Goal: Transaction & Acquisition: Book appointment/travel/reservation

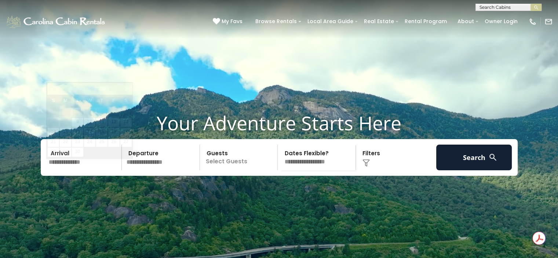
click at [76, 170] on input "text" at bounding box center [84, 158] width 76 height 26
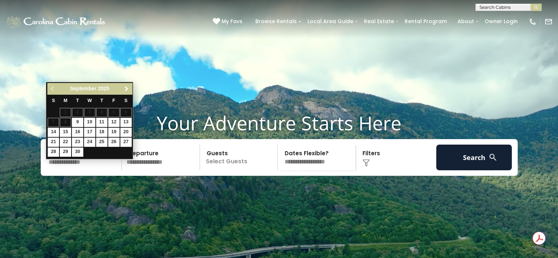
click at [127, 88] on span "Next" at bounding box center [127, 89] width 6 height 6
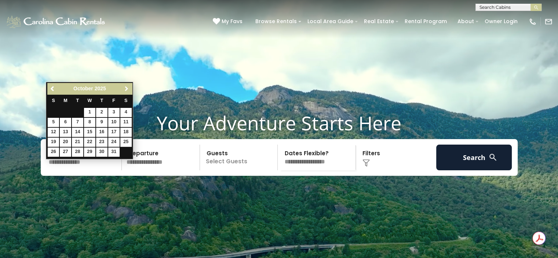
click at [127, 88] on span "Next" at bounding box center [127, 89] width 6 height 6
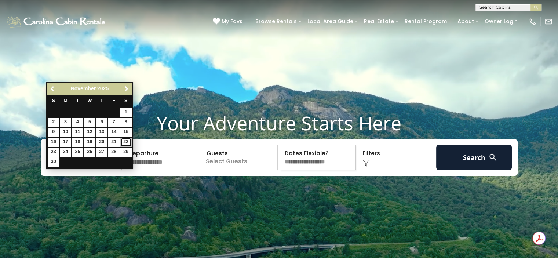
click at [129, 142] on link "22" at bounding box center [125, 142] width 11 height 9
type input "********"
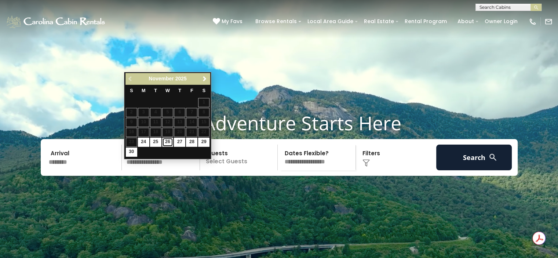
click at [167, 141] on link "26" at bounding box center [167, 142] width 11 height 9
type input "********"
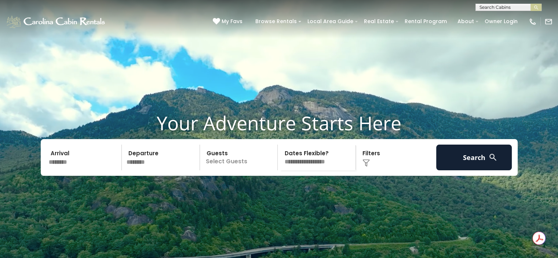
click at [217, 170] on p "Select Guests" at bounding box center [240, 158] width 76 height 26
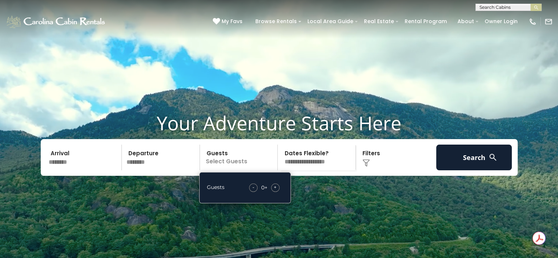
click at [275, 191] on span "+" at bounding box center [275, 186] width 3 height 7
click at [377, 170] on div "Click to Choose" at bounding box center [396, 158] width 76 height 26
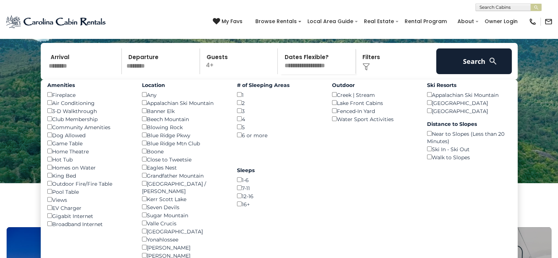
scroll to position [112, 0]
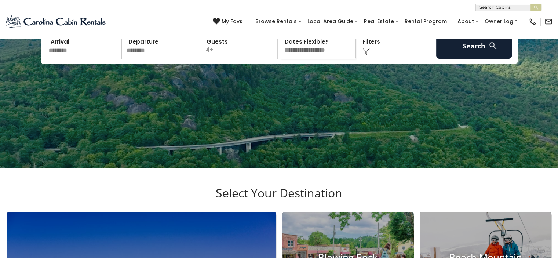
click at [371, 59] on div "Click to Choose" at bounding box center [396, 46] width 76 height 26
click at [369, 55] on img at bounding box center [365, 51] width 7 height 7
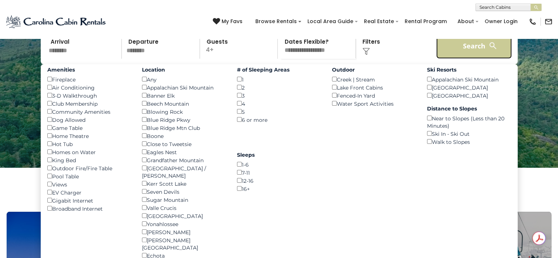
click at [452, 59] on button "Search" at bounding box center [474, 46] width 76 height 26
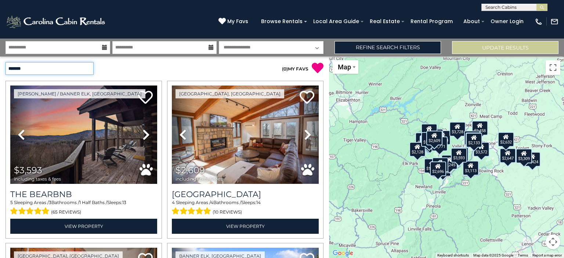
click at [82, 69] on select "**********" at bounding box center [50, 68] width 88 height 13
select select "*********"
click at [6, 62] on select "**********" at bounding box center [50, 68] width 88 height 13
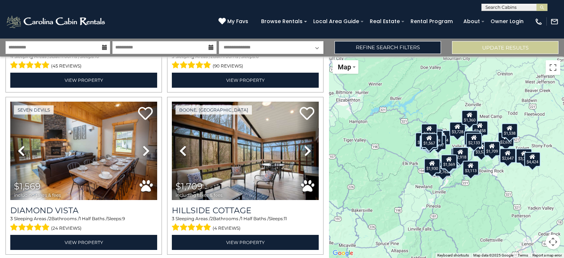
scroll to position [2278, 0]
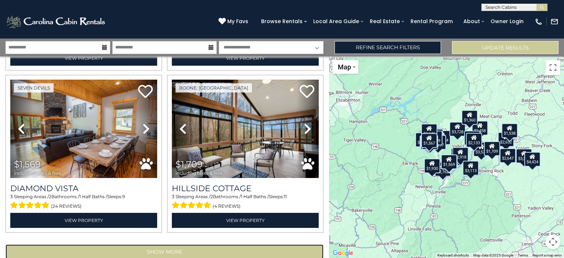
click at [161, 244] on button "Show More" at bounding box center [165, 251] width 318 height 15
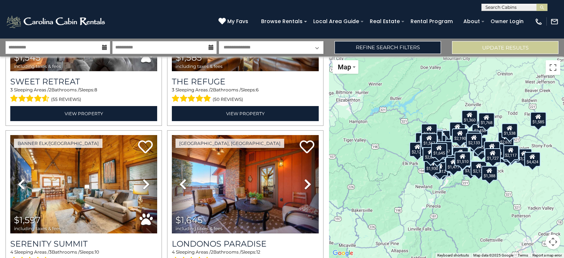
scroll to position [4693, 0]
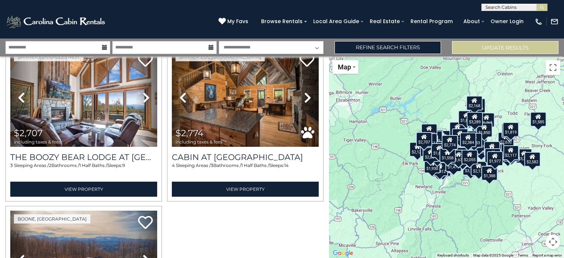
scroll to position [6449, 0]
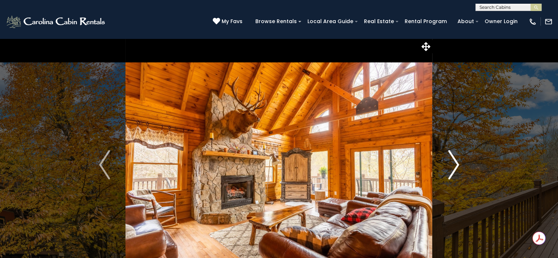
click at [456, 169] on img "Next" at bounding box center [453, 164] width 11 height 29
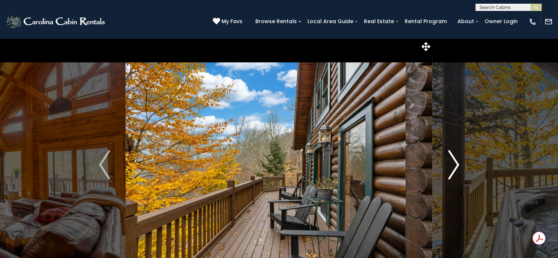
click at [456, 169] on img "Next" at bounding box center [453, 164] width 11 height 29
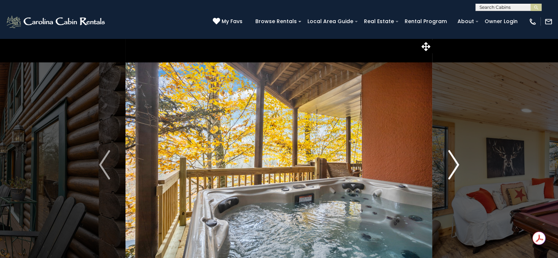
click at [456, 169] on img "Next" at bounding box center [453, 164] width 11 height 29
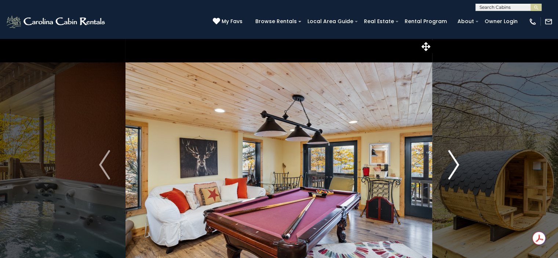
click at [456, 169] on img "Next" at bounding box center [453, 164] width 11 height 29
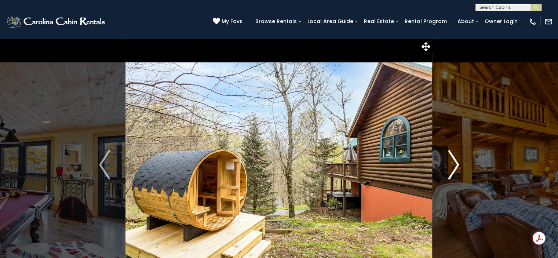
click at [456, 169] on img "Next" at bounding box center [453, 164] width 11 height 29
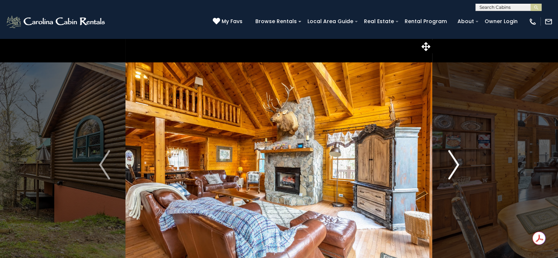
click at [456, 169] on img "Next" at bounding box center [453, 164] width 11 height 29
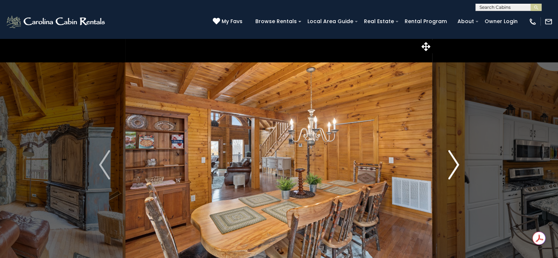
click at [456, 169] on img "Next" at bounding box center [453, 164] width 11 height 29
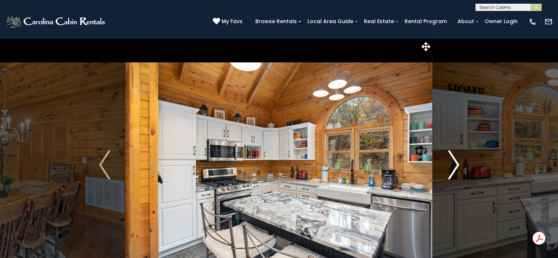
click at [456, 169] on img "Next" at bounding box center [453, 164] width 11 height 29
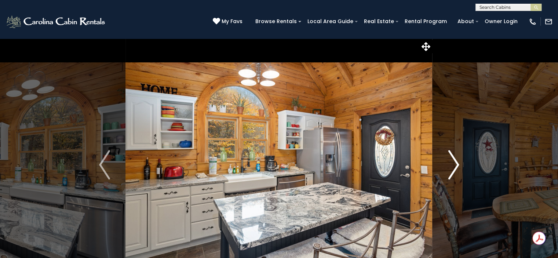
click at [456, 169] on img "Next" at bounding box center [453, 164] width 11 height 29
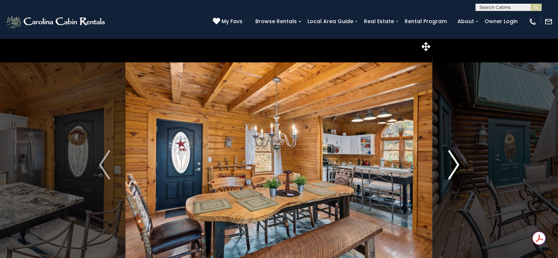
click at [456, 169] on img "Next" at bounding box center [453, 164] width 11 height 29
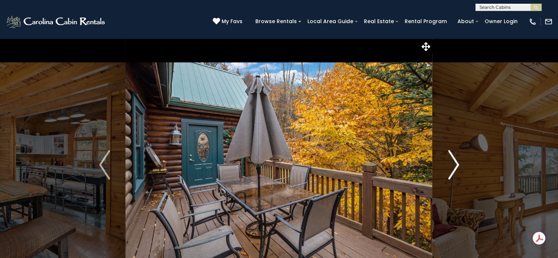
click at [456, 169] on img "Next" at bounding box center [453, 164] width 11 height 29
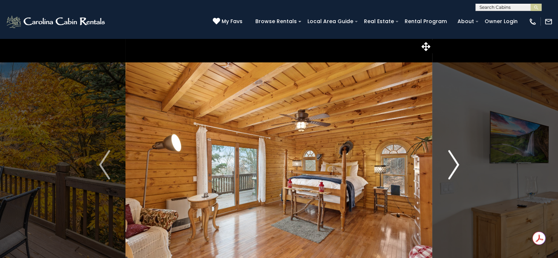
click at [456, 169] on img "Next" at bounding box center [453, 164] width 11 height 29
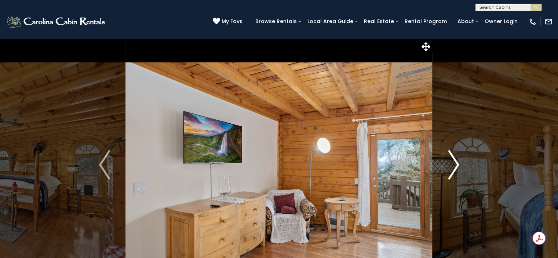
click at [456, 169] on img "Next" at bounding box center [453, 164] width 11 height 29
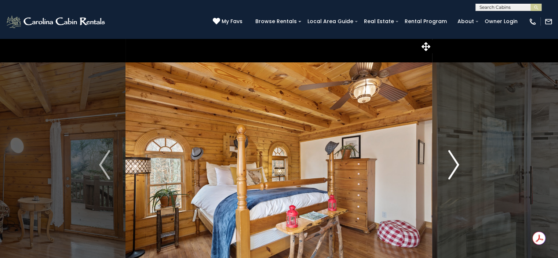
click at [456, 169] on img "Next" at bounding box center [453, 164] width 11 height 29
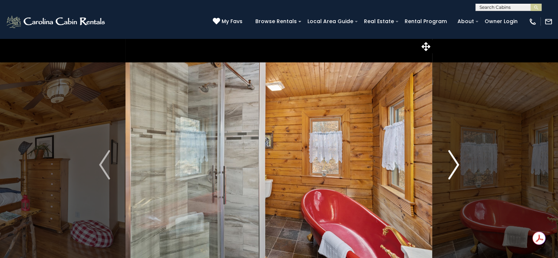
click at [456, 169] on img "Next" at bounding box center [453, 164] width 11 height 29
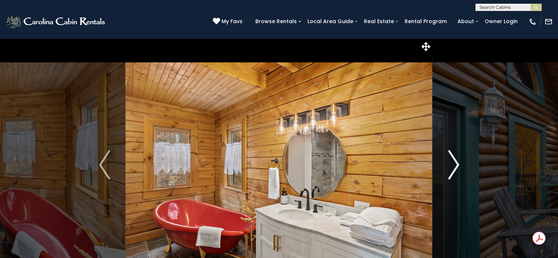
click at [456, 169] on img "Next" at bounding box center [453, 164] width 11 height 29
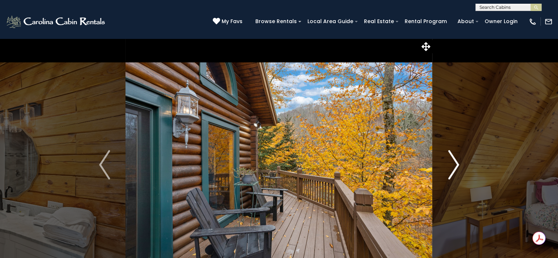
click at [456, 169] on img "Next" at bounding box center [453, 164] width 11 height 29
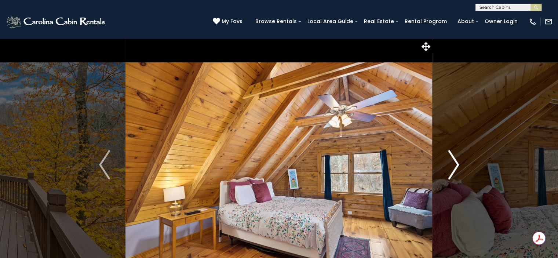
click at [456, 169] on img "Next" at bounding box center [453, 164] width 11 height 29
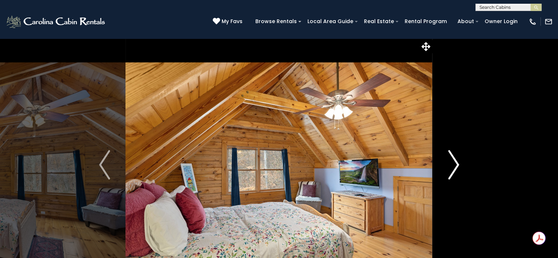
click at [456, 169] on img "Next" at bounding box center [453, 164] width 11 height 29
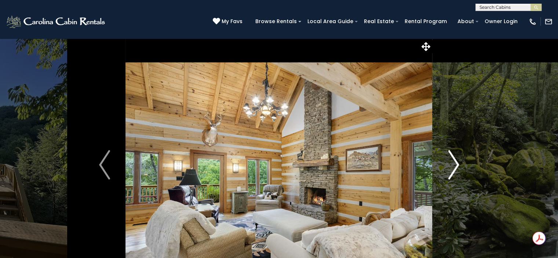
click at [453, 167] on img "Next" at bounding box center [453, 164] width 11 height 29
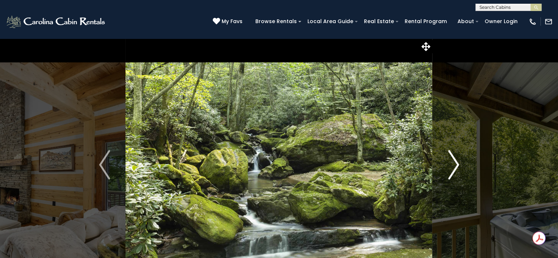
click at [453, 167] on img "Next" at bounding box center [453, 164] width 11 height 29
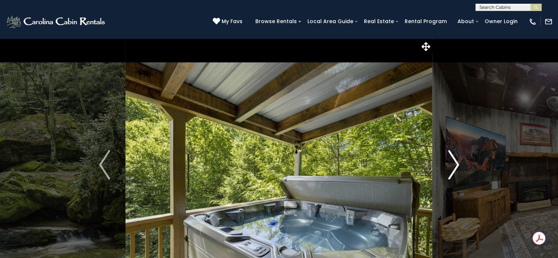
click at [453, 167] on img "Next" at bounding box center [453, 164] width 11 height 29
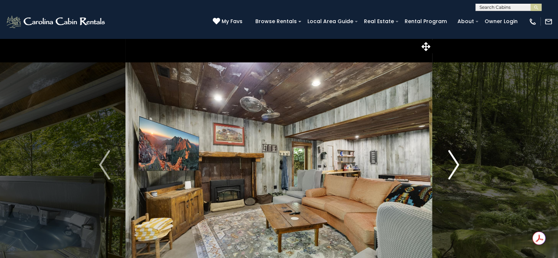
click at [453, 167] on img "Next" at bounding box center [453, 164] width 11 height 29
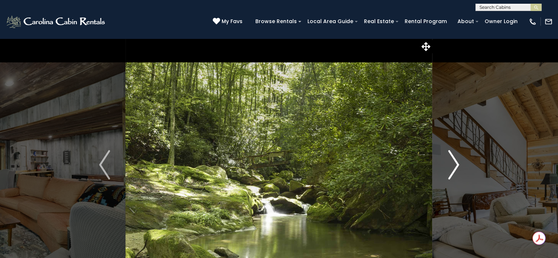
click at [453, 167] on img "Next" at bounding box center [453, 164] width 11 height 29
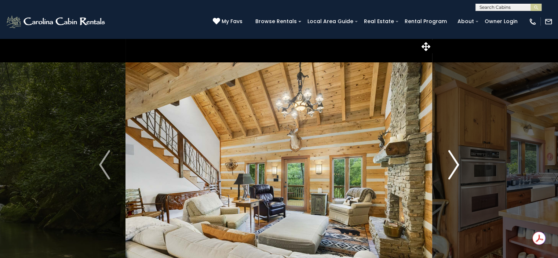
click at [453, 167] on img "Next" at bounding box center [453, 164] width 11 height 29
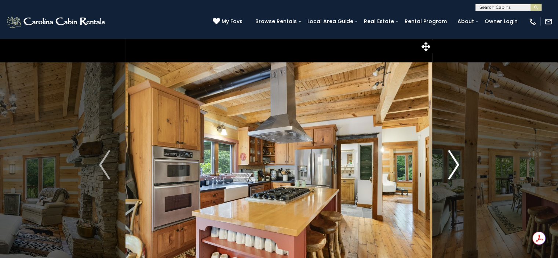
click at [453, 167] on img "Next" at bounding box center [453, 164] width 11 height 29
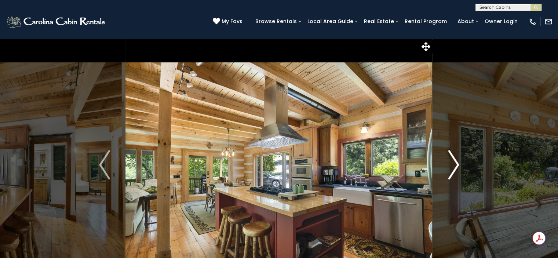
click at [453, 167] on img "Next" at bounding box center [453, 164] width 11 height 29
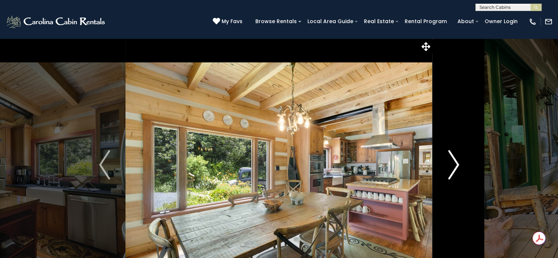
click at [453, 167] on img "Next" at bounding box center [453, 164] width 11 height 29
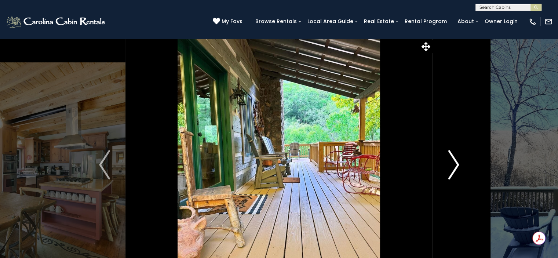
click at [453, 167] on img "Next" at bounding box center [453, 164] width 11 height 29
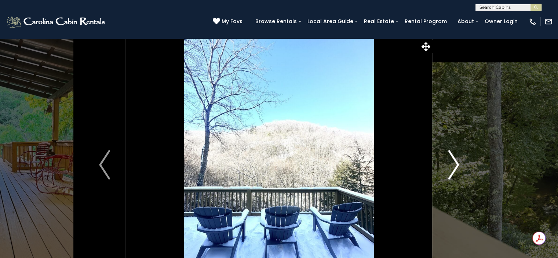
click at [453, 167] on img "Next" at bounding box center [453, 164] width 11 height 29
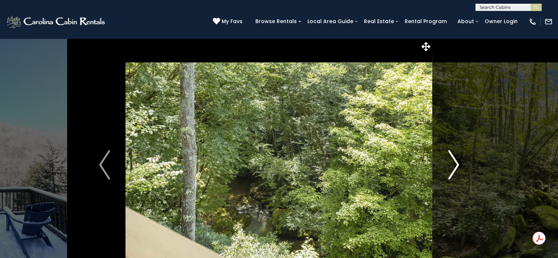
click at [453, 167] on img "Next" at bounding box center [453, 164] width 11 height 29
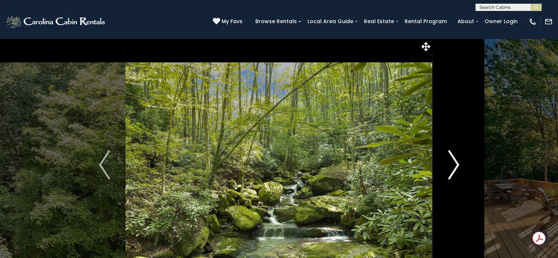
click at [453, 167] on img "Next" at bounding box center [453, 164] width 11 height 29
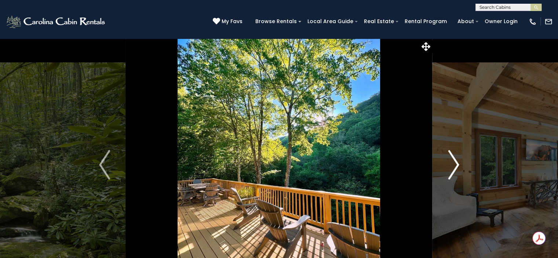
click at [453, 167] on img "Next" at bounding box center [453, 164] width 11 height 29
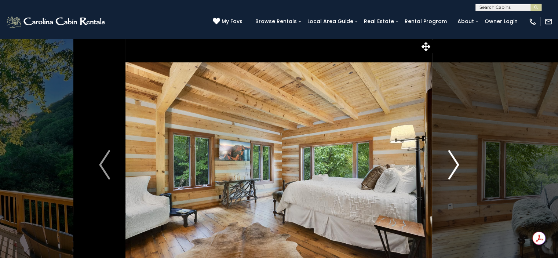
click at [453, 167] on img "Next" at bounding box center [453, 164] width 11 height 29
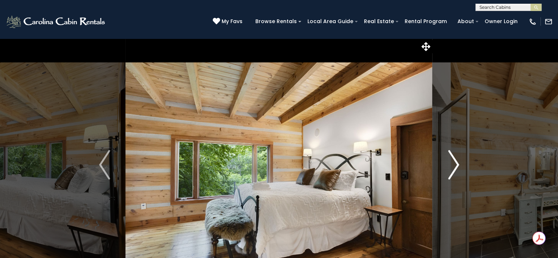
click at [453, 167] on img "Next" at bounding box center [453, 164] width 11 height 29
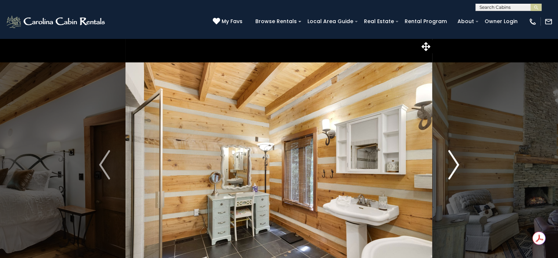
click at [453, 167] on img "Next" at bounding box center [453, 164] width 11 height 29
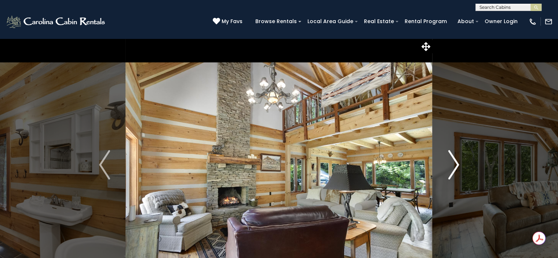
click at [453, 167] on img "Next" at bounding box center [453, 164] width 11 height 29
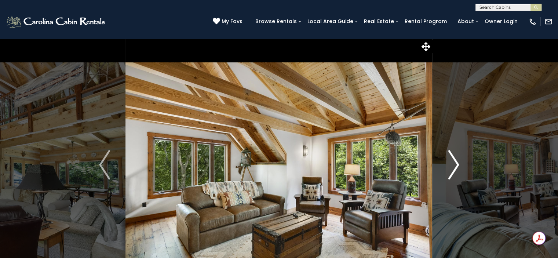
click at [453, 167] on img "Next" at bounding box center [453, 164] width 11 height 29
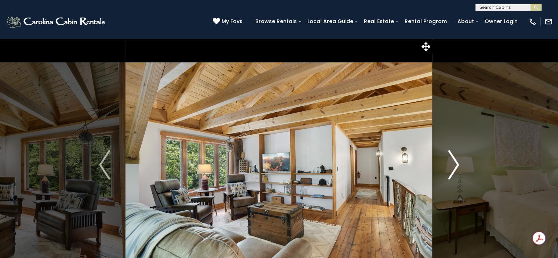
click at [453, 167] on img "Next" at bounding box center [453, 164] width 11 height 29
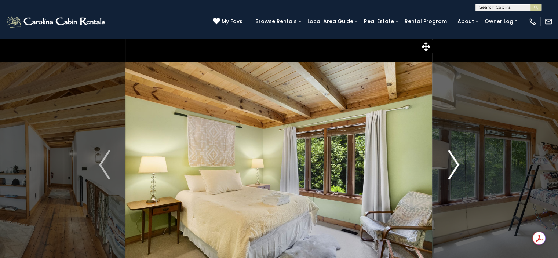
click at [453, 167] on img "Next" at bounding box center [453, 164] width 11 height 29
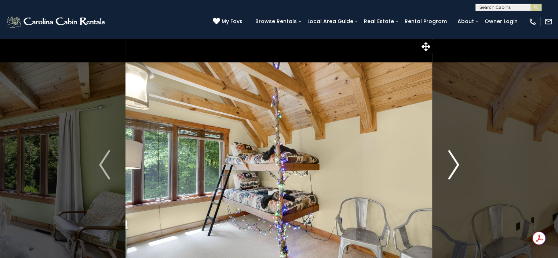
click at [453, 167] on img "Next" at bounding box center [453, 164] width 11 height 29
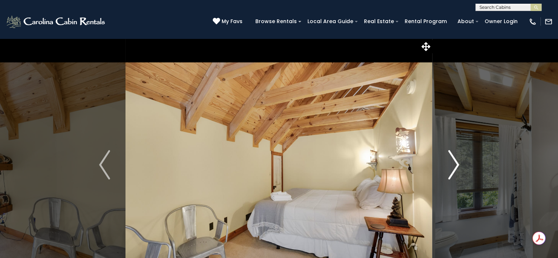
click at [453, 167] on img "Next" at bounding box center [453, 164] width 11 height 29
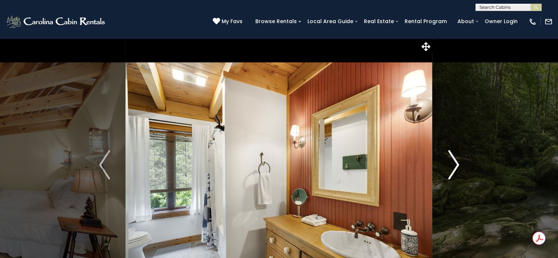
click at [453, 167] on img "Next" at bounding box center [453, 164] width 11 height 29
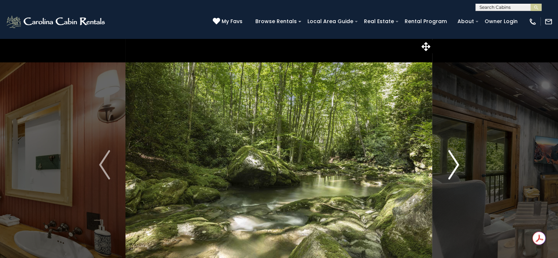
click at [453, 167] on img "Next" at bounding box center [453, 164] width 11 height 29
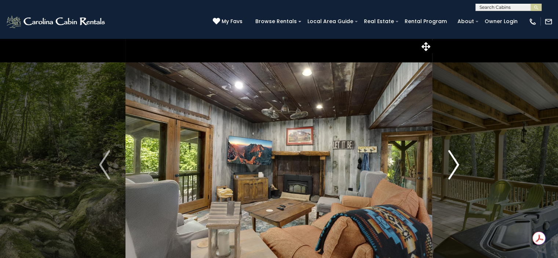
click at [453, 167] on img "Next" at bounding box center [453, 164] width 11 height 29
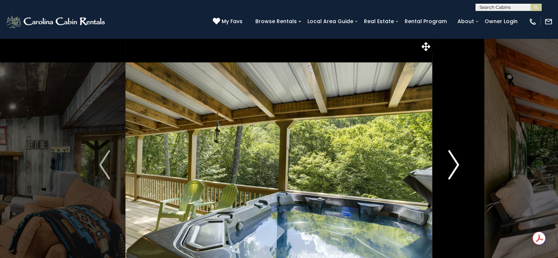
click at [453, 167] on img "Next" at bounding box center [453, 164] width 11 height 29
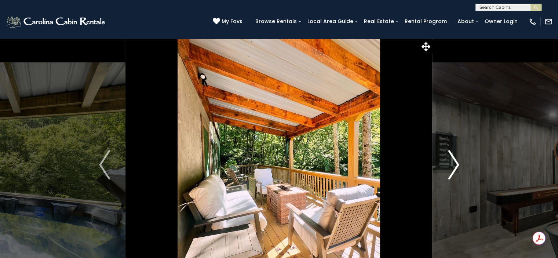
click at [453, 167] on img "Next" at bounding box center [453, 164] width 11 height 29
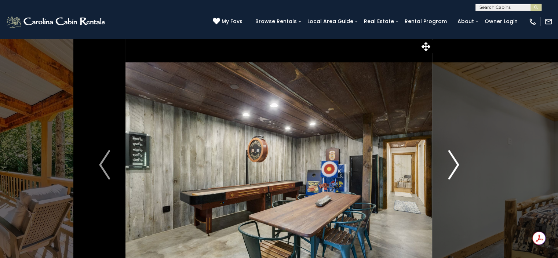
click at [453, 167] on img "Next" at bounding box center [453, 164] width 11 height 29
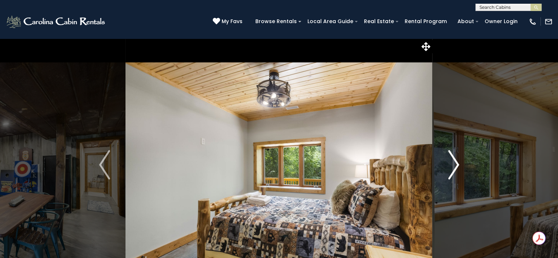
click at [453, 167] on img "Next" at bounding box center [453, 164] width 11 height 29
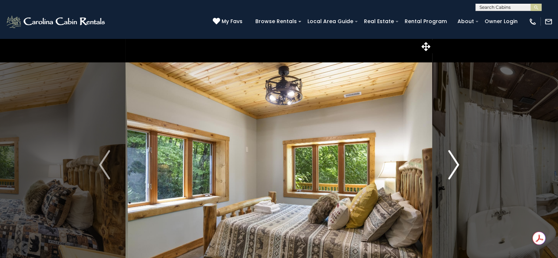
click at [453, 167] on img "Next" at bounding box center [453, 164] width 11 height 29
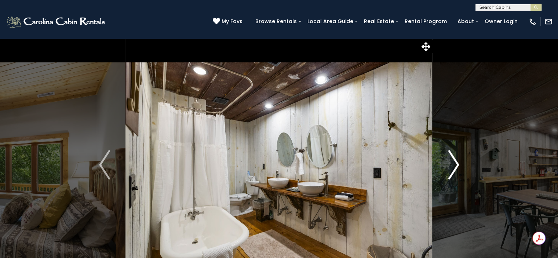
click at [453, 167] on img "Next" at bounding box center [453, 164] width 11 height 29
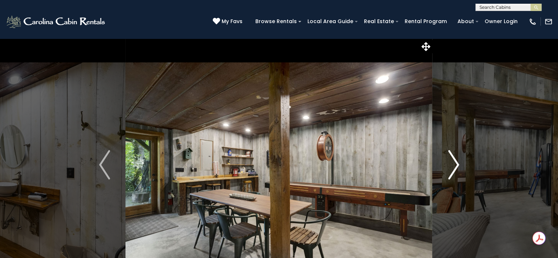
click at [453, 167] on img "Next" at bounding box center [453, 164] width 11 height 29
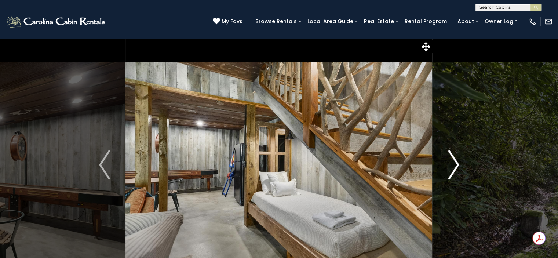
click at [453, 167] on img "Next" at bounding box center [453, 164] width 11 height 29
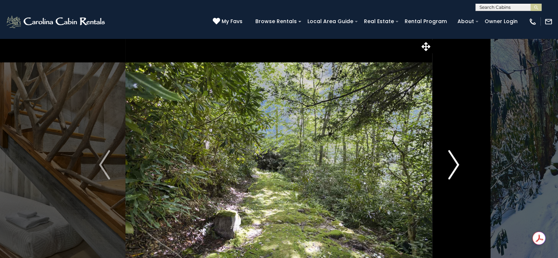
click at [453, 167] on img "Next" at bounding box center [453, 164] width 11 height 29
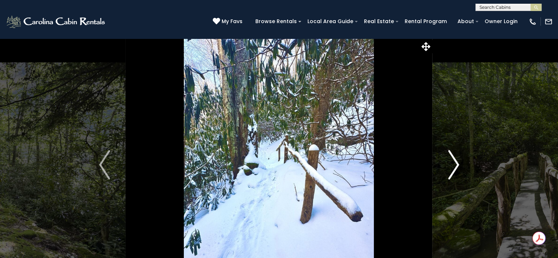
click at [453, 167] on img "Next" at bounding box center [453, 164] width 11 height 29
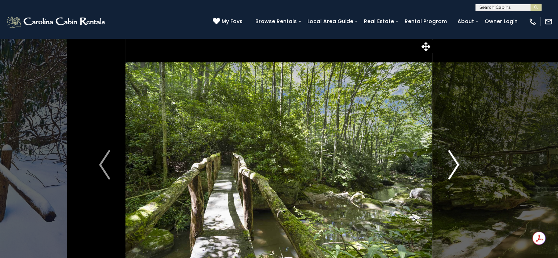
click at [453, 167] on img "Next" at bounding box center [453, 164] width 11 height 29
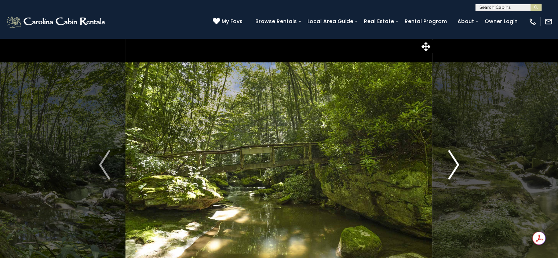
click at [440, 167] on button "Next" at bounding box center [454, 164] width 42 height 253
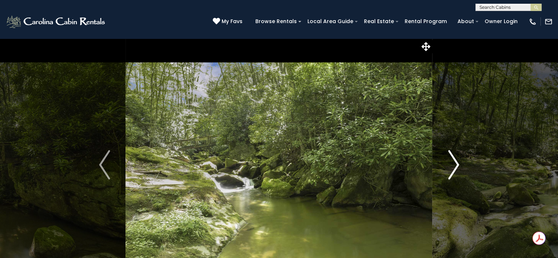
click at [440, 167] on button "Next" at bounding box center [454, 164] width 42 height 253
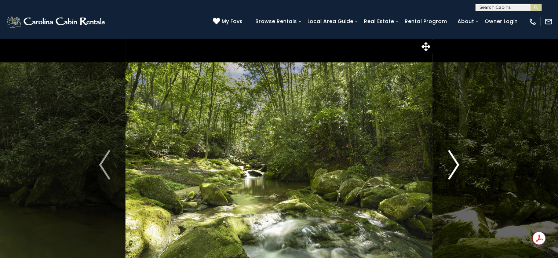
click at [440, 167] on button "Next" at bounding box center [454, 164] width 42 height 253
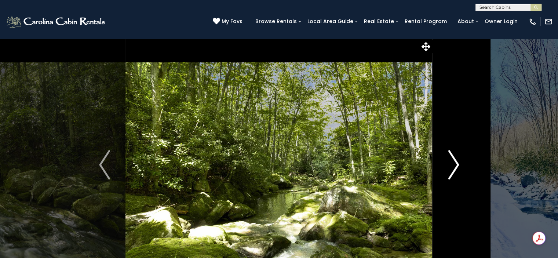
click at [440, 167] on button "Next" at bounding box center [454, 164] width 42 height 253
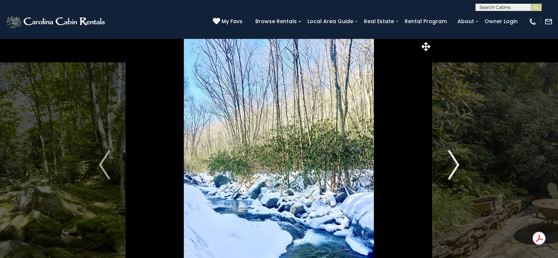
click at [440, 167] on button "Next" at bounding box center [454, 164] width 42 height 253
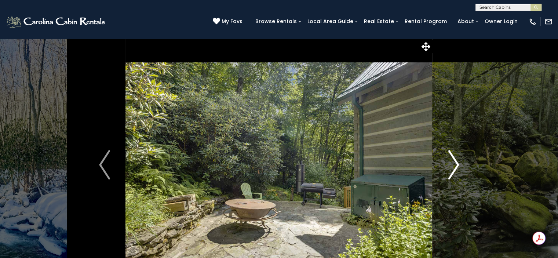
click at [440, 167] on button "Next" at bounding box center [454, 164] width 42 height 253
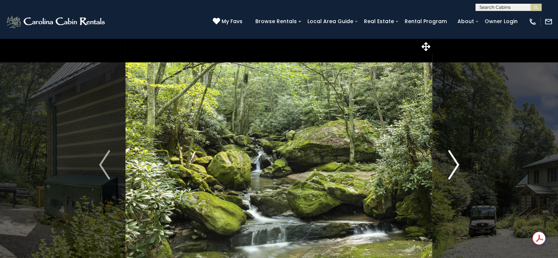
click at [440, 167] on button "Next" at bounding box center [454, 164] width 42 height 253
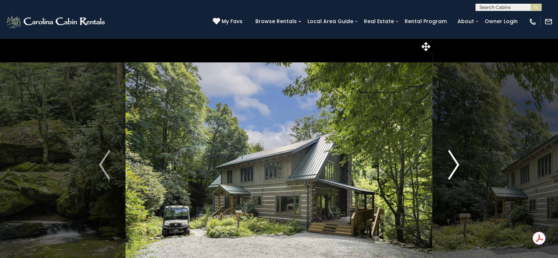
click at [440, 167] on button "Next" at bounding box center [454, 164] width 42 height 253
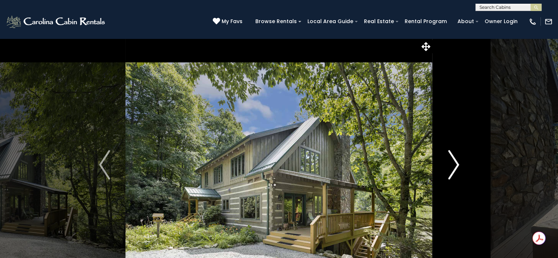
click at [440, 167] on button "Next" at bounding box center [454, 164] width 42 height 253
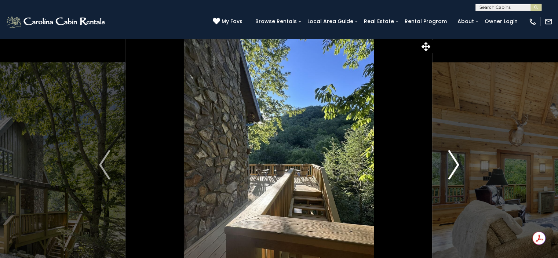
click at [440, 167] on button "Next" at bounding box center [454, 164] width 42 height 253
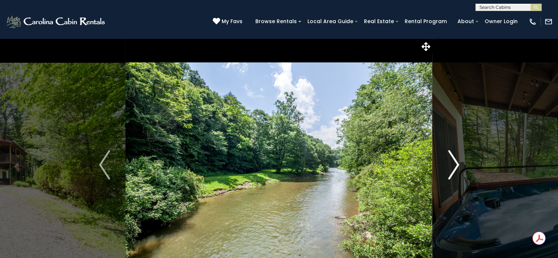
click at [455, 163] on img "Next" at bounding box center [453, 164] width 11 height 29
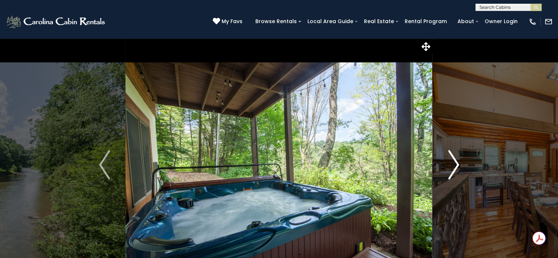
click at [455, 163] on img "Next" at bounding box center [453, 164] width 11 height 29
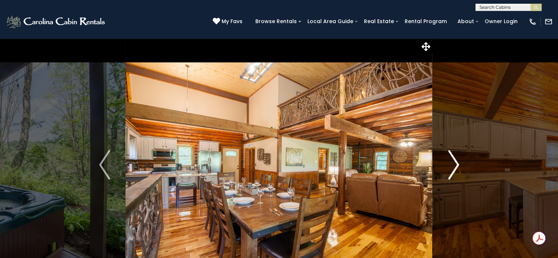
click at [455, 163] on img "Next" at bounding box center [453, 164] width 11 height 29
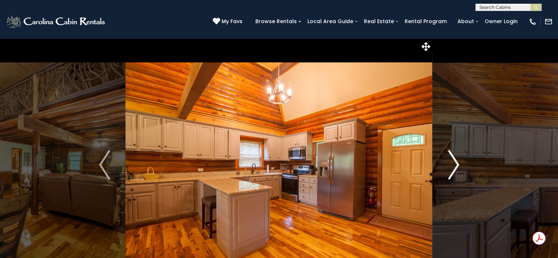
click at [455, 163] on img "Next" at bounding box center [453, 164] width 11 height 29
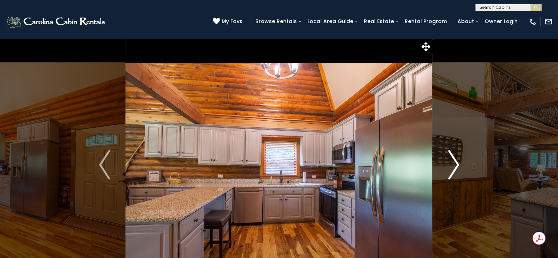
click at [455, 163] on img "Next" at bounding box center [453, 164] width 11 height 29
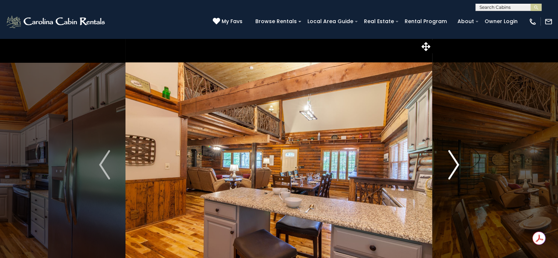
click at [455, 163] on img "Next" at bounding box center [453, 164] width 11 height 29
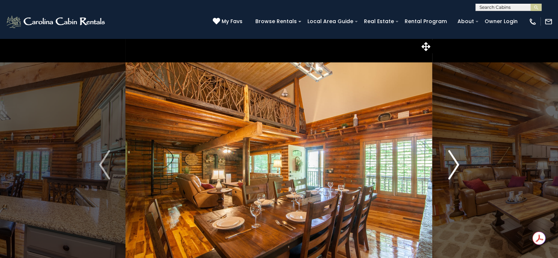
click at [455, 163] on img "Next" at bounding box center [453, 164] width 11 height 29
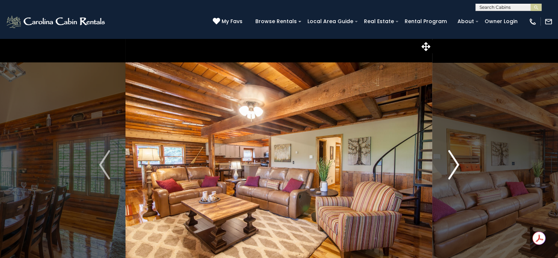
click at [455, 163] on img "Next" at bounding box center [453, 164] width 11 height 29
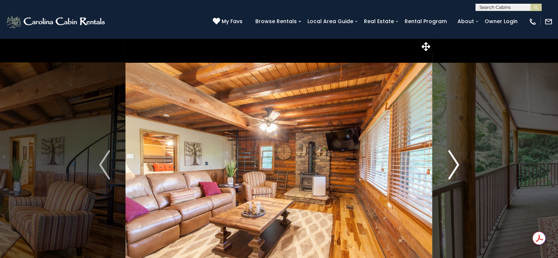
click at [455, 163] on img "Next" at bounding box center [453, 164] width 11 height 29
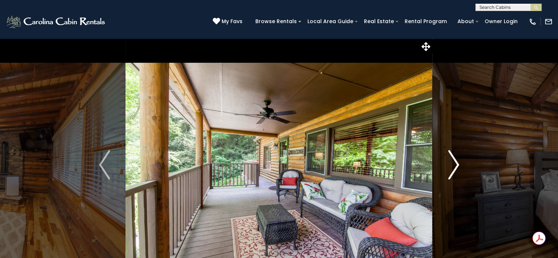
click at [455, 163] on img "Next" at bounding box center [453, 164] width 11 height 29
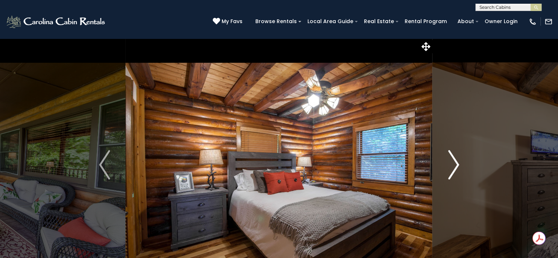
click at [455, 163] on img "Next" at bounding box center [453, 164] width 11 height 29
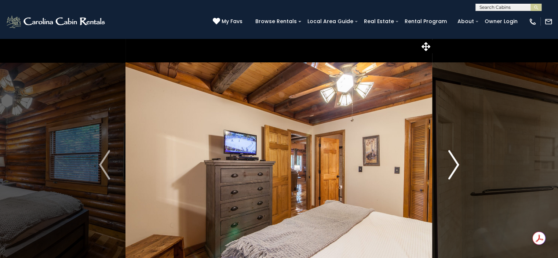
click at [455, 163] on img "Next" at bounding box center [453, 164] width 11 height 29
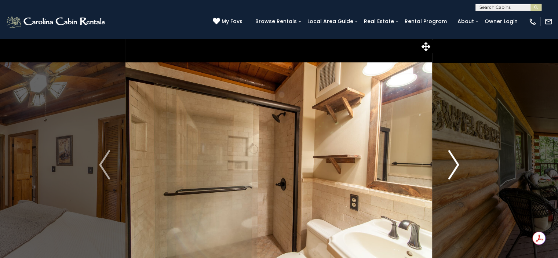
click at [455, 163] on img "Next" at bounding box center [453, 164] width 11 height 29
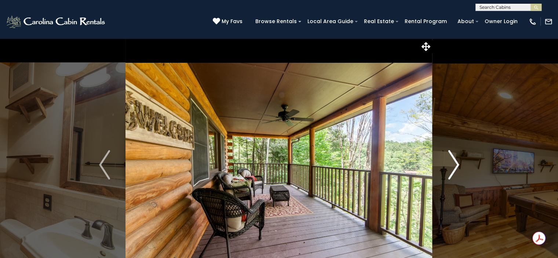
click at [455, 163] on img "Next" at bounding box center [453, 164] width 11 height 29
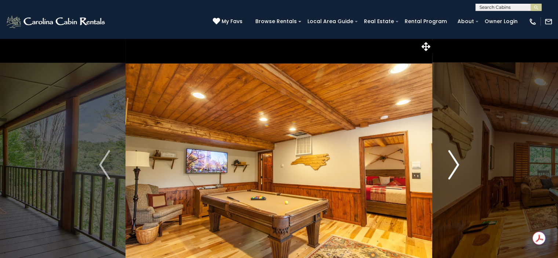
click at [455, 163] on img "Next" at bounding box center [453, 164] width 11 height 29
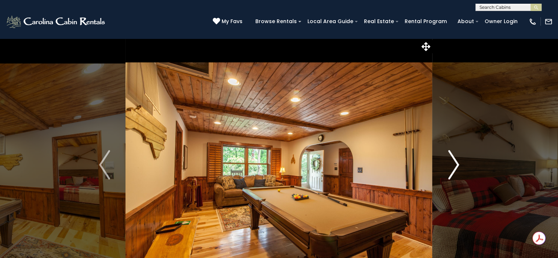
click at [455, 163] on img "Next" at bounding box center [453, 164] width 11 height 29
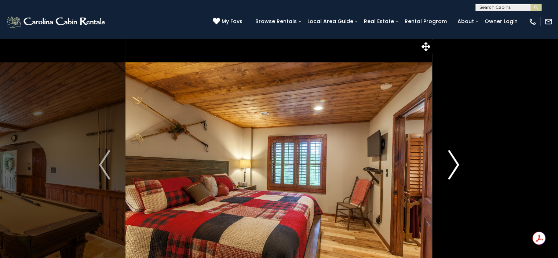
click at [455, 163] on img "Next" at bounding box center [453, 164] width 11 height 29
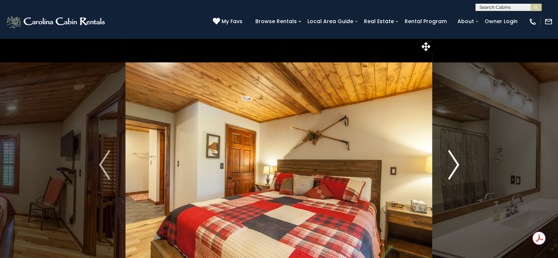
click at [455, 163] on img "Next" at bounding box center [453, 164] width 11 height 29
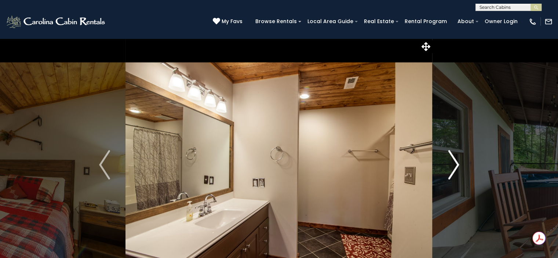
click at [455, 163] on img "Next" at bounding box center [453, 164] width 11 height 29
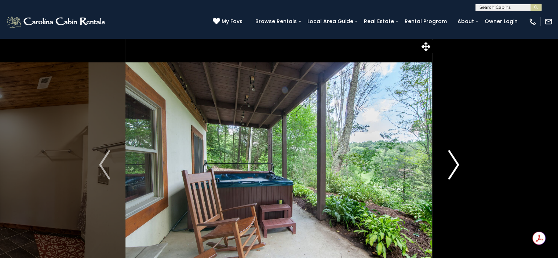
click at [455, 163] on img "Next" at bounding box center [453, 164] width 11 height 29
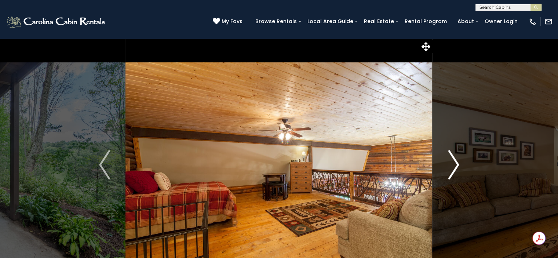
click at [455, 163] on img "Next" at bounding box center [453, 164] width 11 height 29
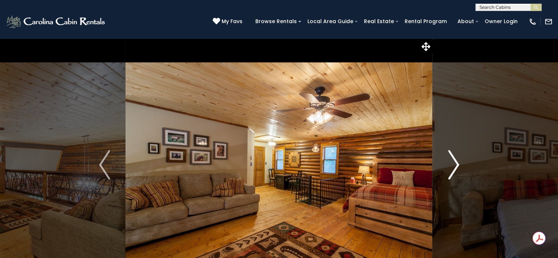
click at [455, 163] on img "Next" at bounding box center [453, 164] width 11 height 29
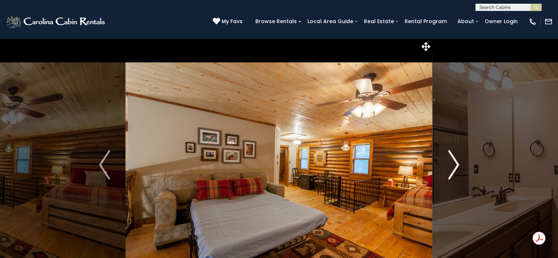
click at [455, 163] on img "Next" at bounding box center [453, 164] width 11 height 29
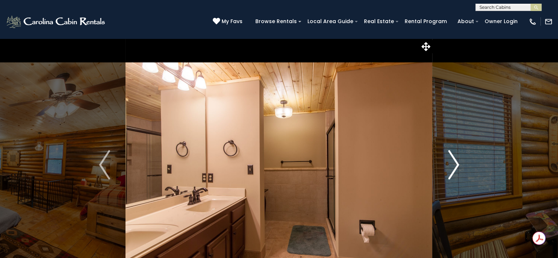
click at [455, 163] on img "Next" at bounding box center [453, 164] width 11 height 29
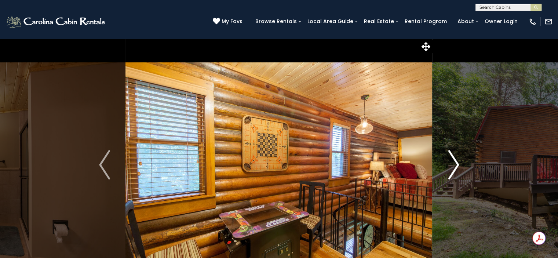
click at [455, 163] on img "Next" at bounding box center [453, 164] width 11 height 29
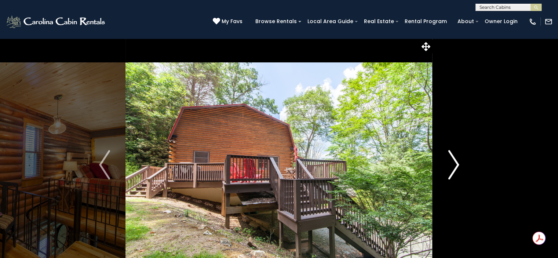
click at [455, 163] on img "Next" at bounding box center [453, 164] width 11 height 29
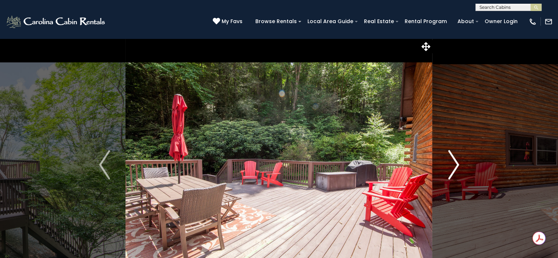
click at [455, 163] on img "Next" at bounding box center [453, 164] width 11 height 29
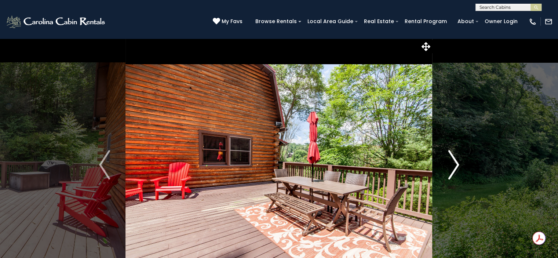
click at [455, 163] on img "Next" at bounding box center [453, 164] width 11 height 29
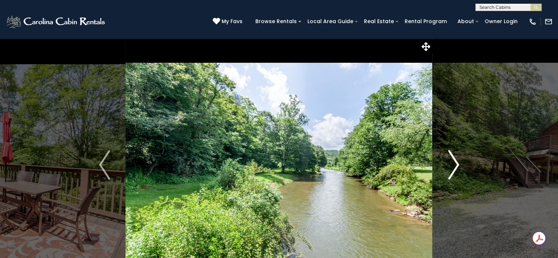
click at [455, 163] on img "Next" at bounding box center [453, 164] width 11 height 29
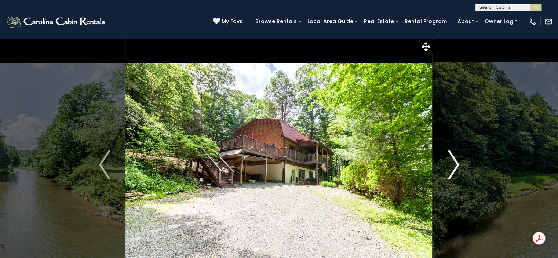
click at [455, 163] on img "Next" at bounding box center [453, 164] width 11 height 29
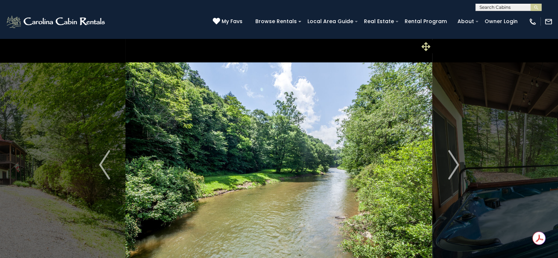
click at [427, 47] on icon at bounding box center [426, 46] width 9 height 9
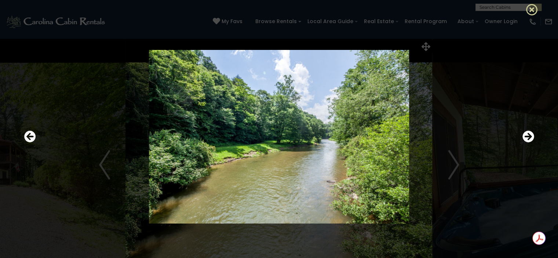
click at [533, 8] on icon at bounding box center [532, 10] width 12 height 12
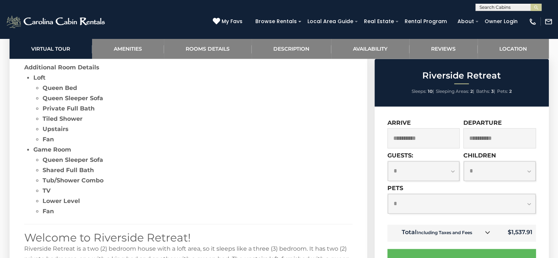
scroll to position [1061, 0]
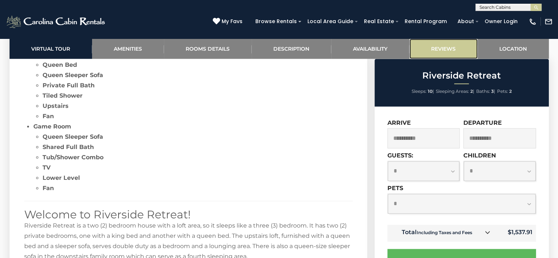
click at [456, 47] on link "Reviews" at bounding box center [443, 49] width 68 height 20
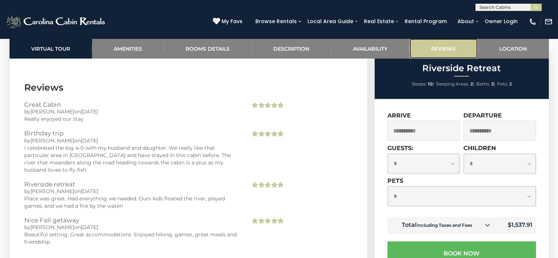
scroll to position [1770, 0]
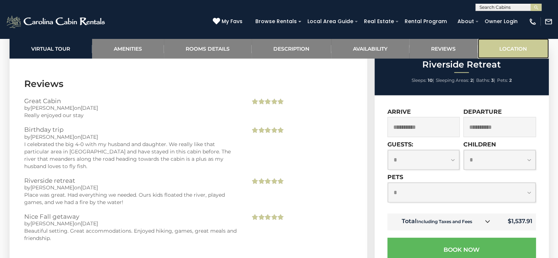
click at [503, 47] on link "Location" at bounding box center [513, 49] width 71 height 20
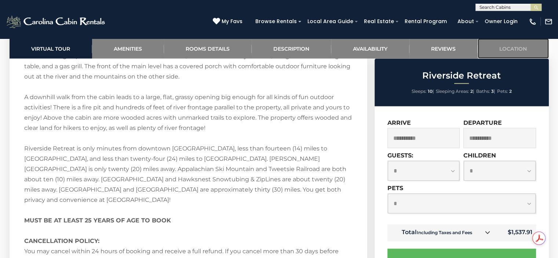
scroll to position [831, 0]
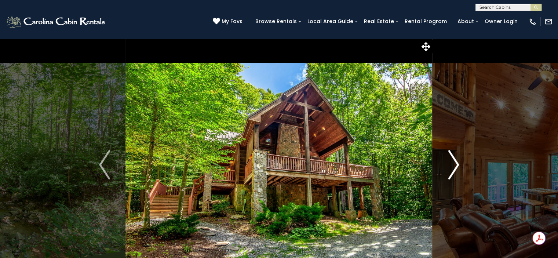
click at [452, 165] on img "Next" at bounding box center [453, 164] width 11 height 29
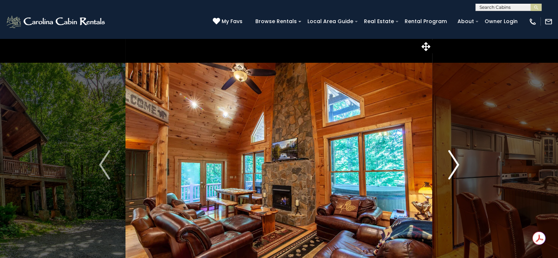
click at [452, 165] on img "Next" at bounding box center [453, 164] width 11 height 29
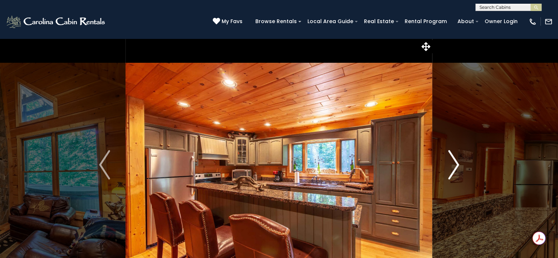
click at [452, 165] on img "Next" at bounding box center [453, 164] width 11 height 29
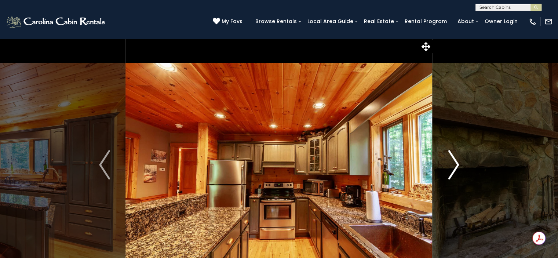
click at [452, 165] on img "Next" at bounding box center [453, 164] width 11 height 29
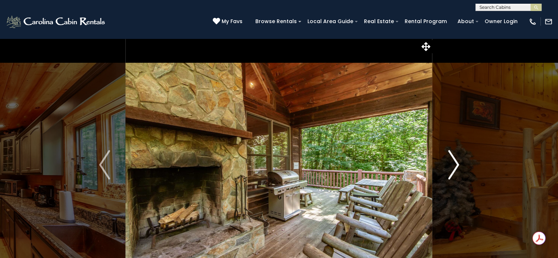
click at [452, 165] on img "Next" at bounding box center [453, 164] width 11 height 29
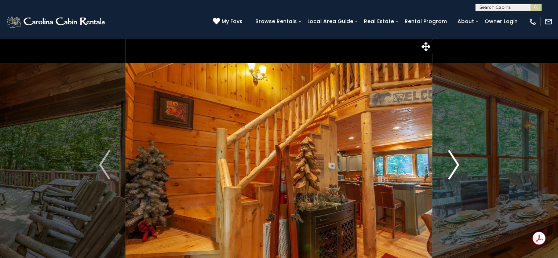
click at [452, 165] on img "Next" at bounding box center [453, 164] width 11 height 29
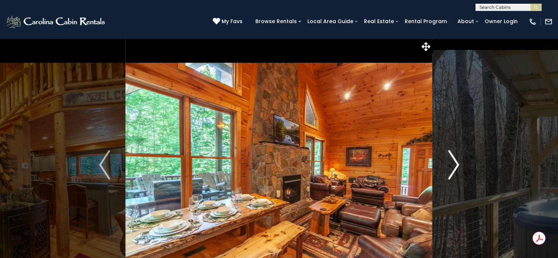
click at [452, 165] on img "Next" at bounding box center [453, 164] width 11 height 29
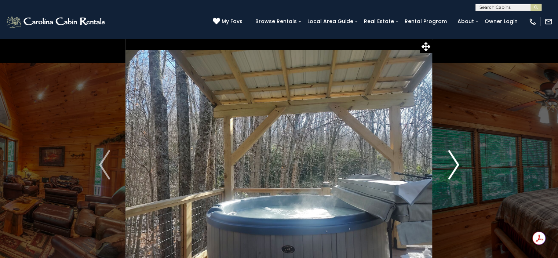
click at [452, 165] on img "Next" at bounding box center [453, 164] width 11 height 29
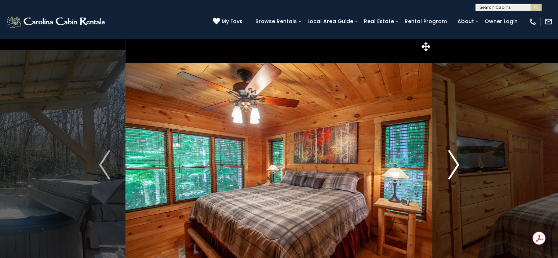
click at [452, 165] on img "Next" at bounding box center [453, 164] width 11 height 29
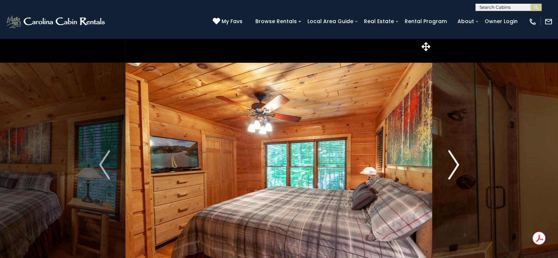
click at [452, 165] on img "Next" at bounding box center [453, 164] width 11 height 29
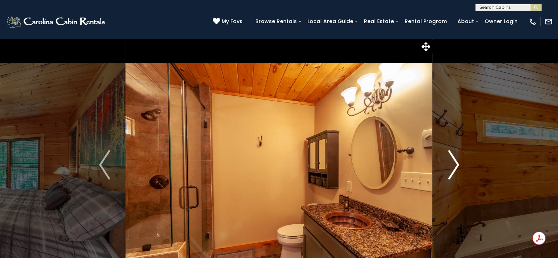
click at [452, 165] on img "Next" at bounding box center [453, 164] width 11 height 29
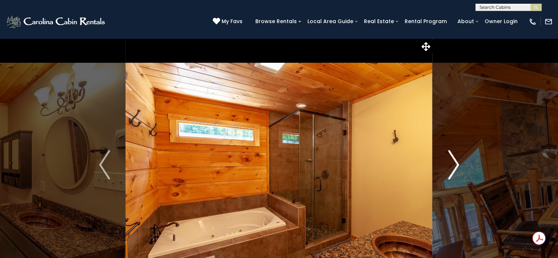
click at [452, 165] on img "Next" at bounding box center [453, 164] width 11 height 29
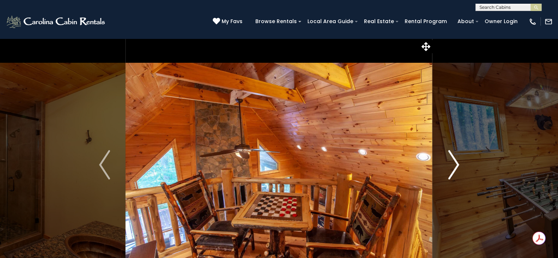
click at [452, 165] on img "Next" at bounding box center [453, 164] width 11 height 29
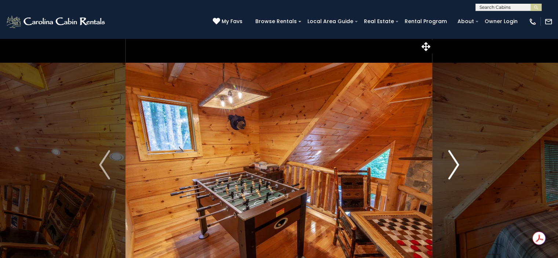
click at [452, 165] on img "Next" at bounding box center [453, 164] width 11 height 29
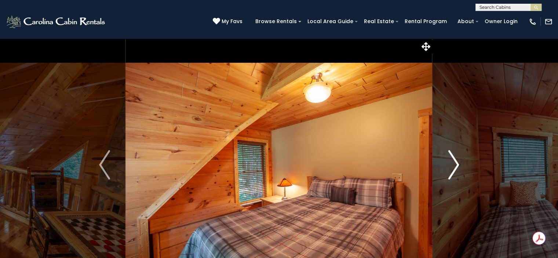
click at [452, 165] on img "Next" at bounding box center [453, 164] width 11 height 29
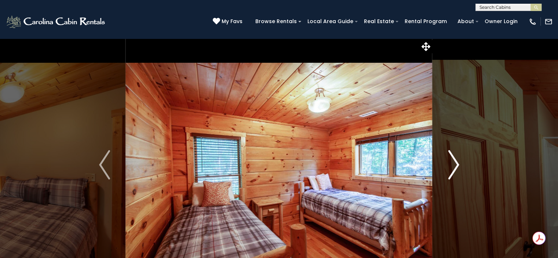
click at [452, 165] on img "Next" at bounding box center [453, 164] width 11 height 29
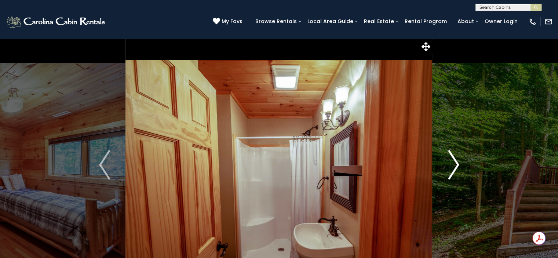
click at [452, 165] on img "Next" at bounding box center [453, 164] width 11 height 29
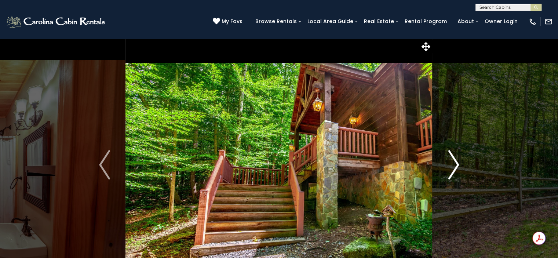
click at [452, 165] on img "Next" at bounding box center [453, 164] width 11 height 29
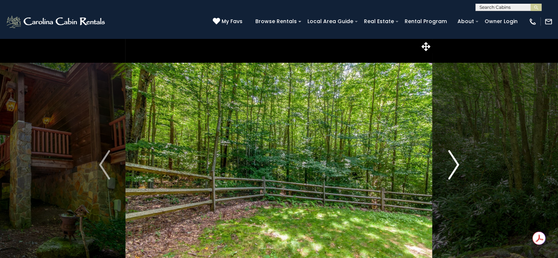
click at [452, 165] on img "Next" at bounding box center [453, 164] width 11 height 29
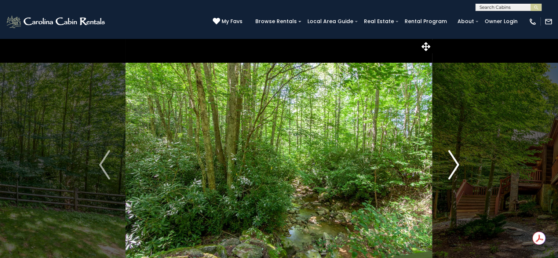
click at [452, 165] on img "Next" at bounding box center [453, 164] width 11 height 29
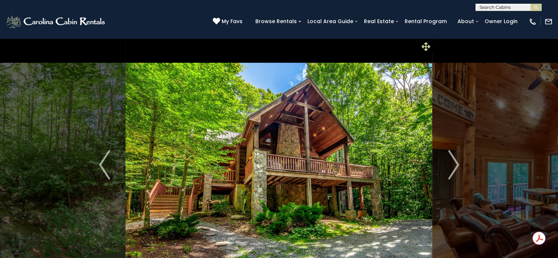
click at [428, 46] on icon at bounding box center [426, 46] width 9 height 9
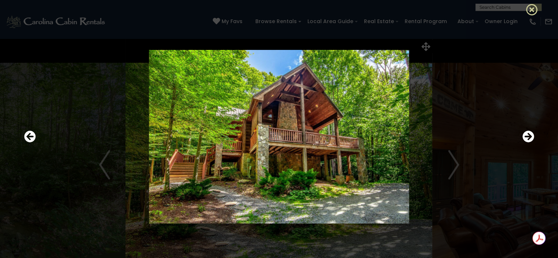
click at [529, 8] on icon at bounding box center [532, 10] width 12 height 12
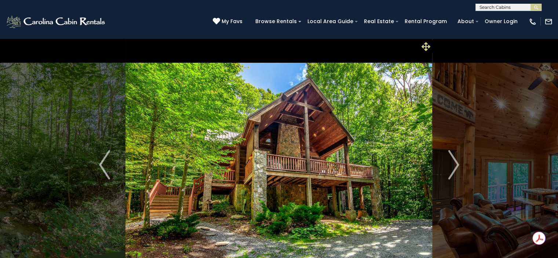
click at [423, 47] on icon at bounding box center [426, 46] width 9 height 9
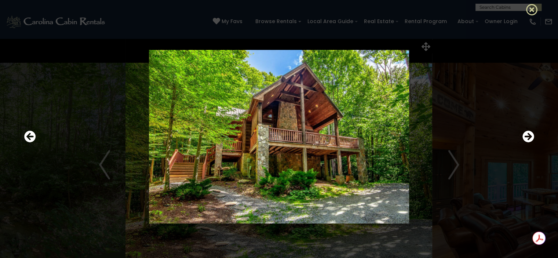
click at [530, 7] on icon at bounding box center [532, 10] width 12 height 12
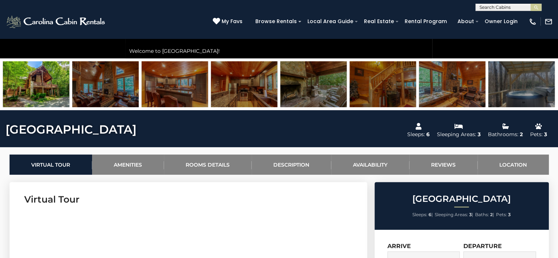
scroll to position [265, 0]
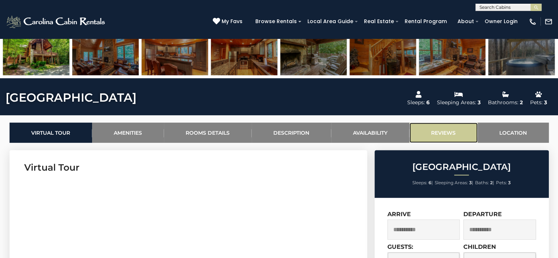
click at [447, 127] on link "Reviews" at bounding box center [443, 133] width 68 height 20
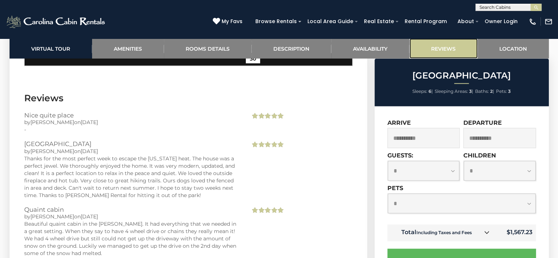
scroll to position [1540, 0]
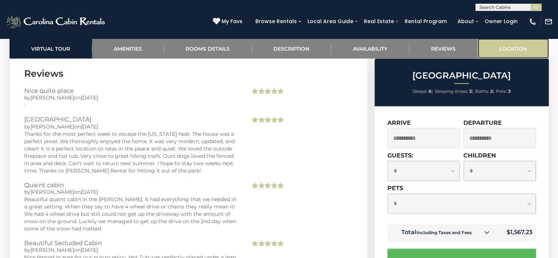
click at [508, 43] on link "Location" at bounding box center [513, 49] width 71 height 20
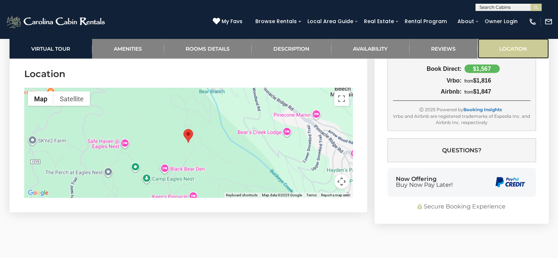
scroll to position [1810, 0]
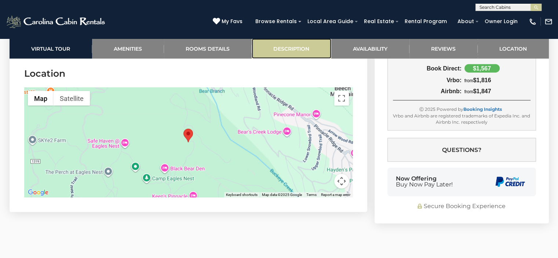
click at [297, 48] on link "Description" at bounding box center [292, 49] width 80 height 20
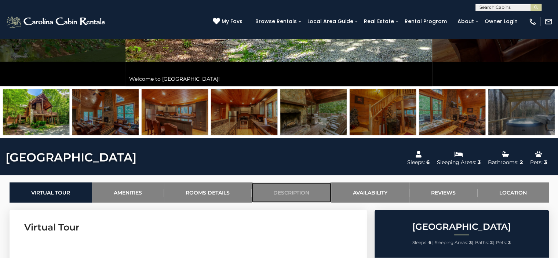
scroll to position [162, 0]
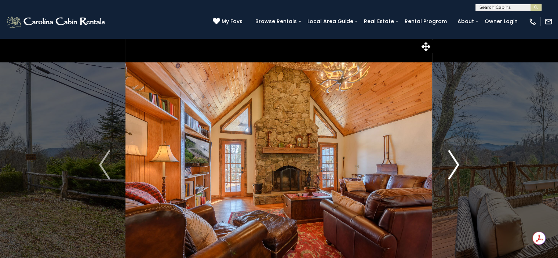
click at [453, 161] on img "Next" at bounding box center [453, 164] width 11 height 29
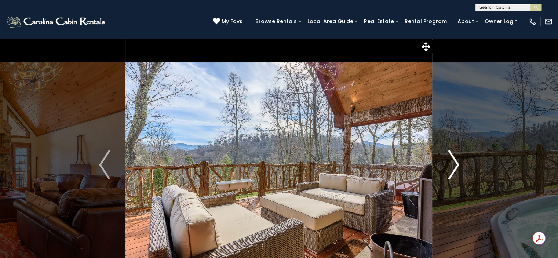
click at [453, 161] on img "Next" at bounding box center [453, 164] width 11 height 29
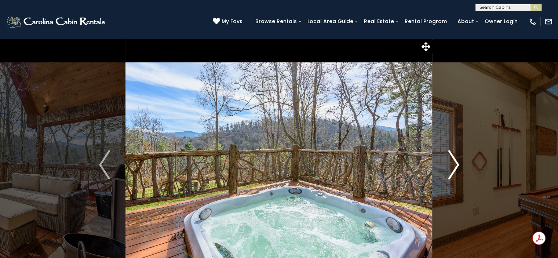
click at [453, 161] on img "Next" at bounding box center [453, 164] width 11 height 29
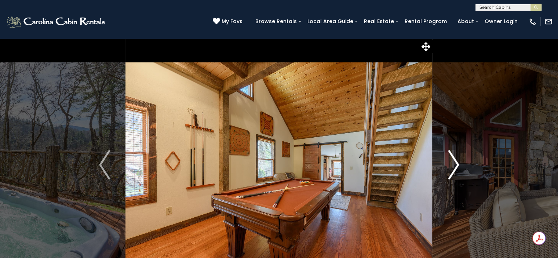
click at [453, 161] on img "Next" at bounding box center [453, 164] width 11 height 29
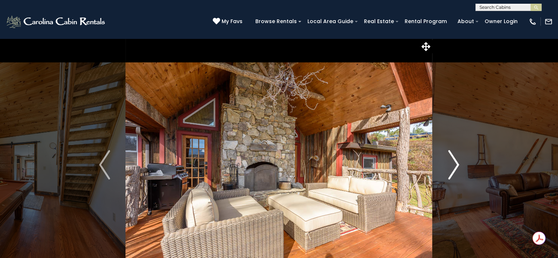
click at [453, 161] on img "Next" at bounding box center [453, 164] width 11 height 29
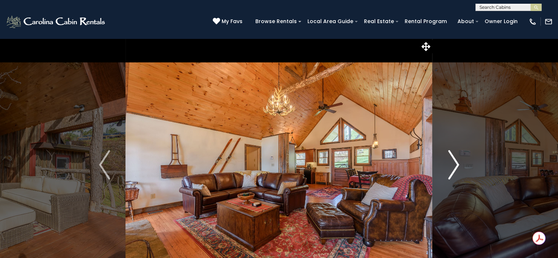
click at [453, 161] on img "Next" at bounding box center [453, 164] width 11 height 29
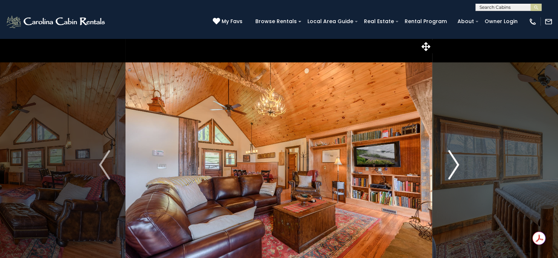
click at [453, 161] on img "Next" at bounding box center [453, 164] width 11 height 29
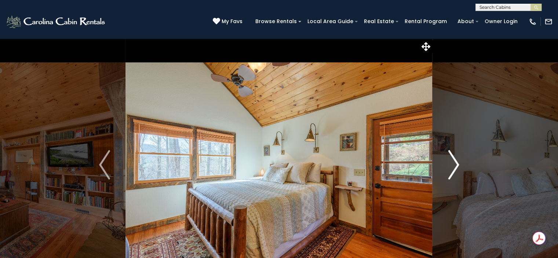
click at [453, 161] on img "Next" at bounding box center [453, 164] width 11 height 29
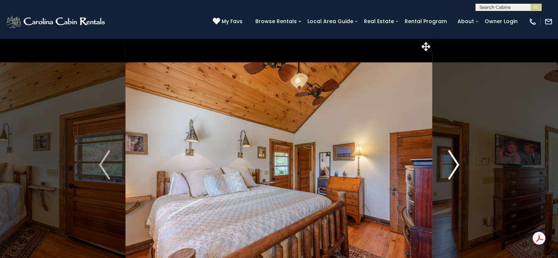
click at [453, 161] on img "Next" at bounding box center [453, 164] width 11 height 29
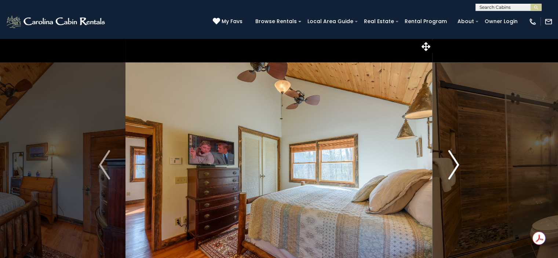
click at [453, 161] on img "Next" at bounding box center [453, 164] width 11 height 29
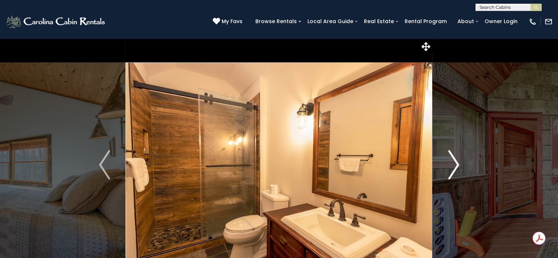
click at [453, 161] on img "Next" at bounding box center [453, 164] width 11 height 29
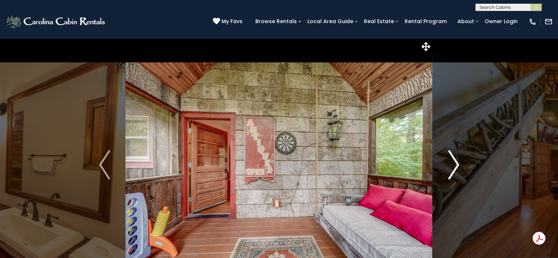
click at [453, 161] on img "Next" at bounding box center [453, 164] width 11 height 29
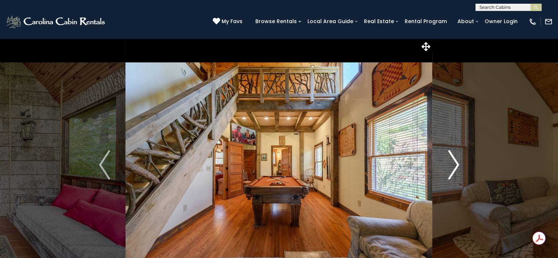
click at [453, 161] on img "Next" at bounding box center [453, 164] width 11 height 29
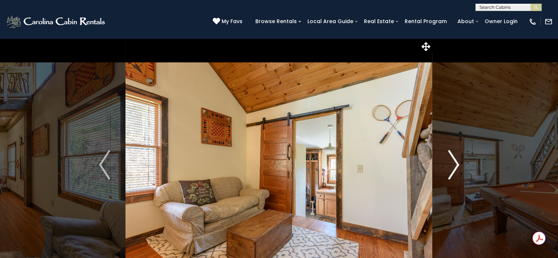
click at [453, 161] on img "Next" at bounding box center [453, 164] width 11 height 29
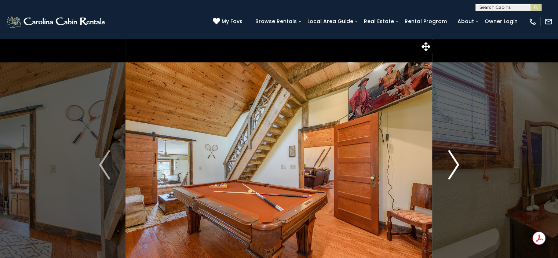
click at [453, 161] on img "Next" at bounding box center [453, 164] width 11 height 29
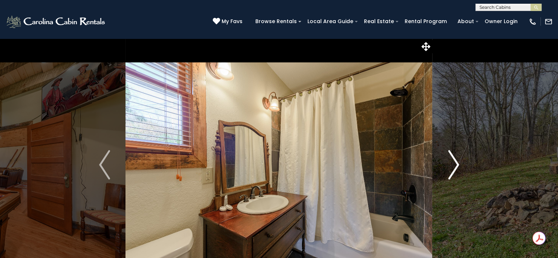
click at [453, 161] on img "Next" at bounding box center [453, 164] width 11 height 29
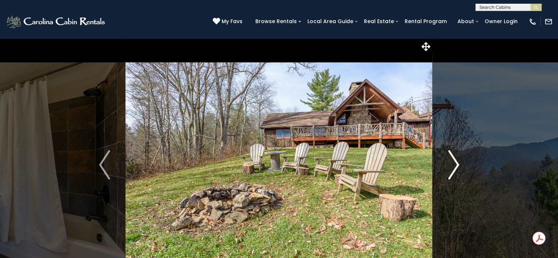
click at [453, 161] on img "Next" at bounding box center [453, 164] width 11 height 29
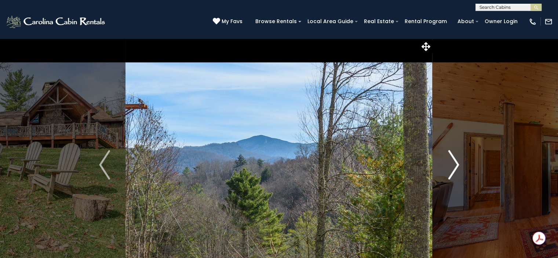
click at [453, 161] on img "Next" at bounding box center [453, 164] width 11 height 29
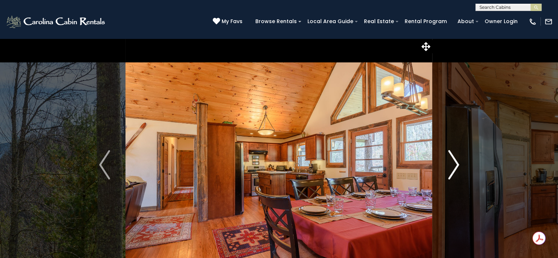
click at [453, 161] on img "Next" at bounding box center [453, 164] width 11 height 29
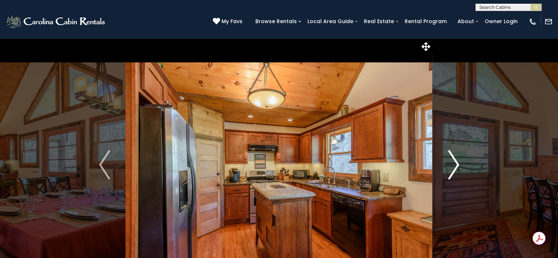
click at [453, 161] on img "Next" at bounding box center [453, 164] width 11 height 29
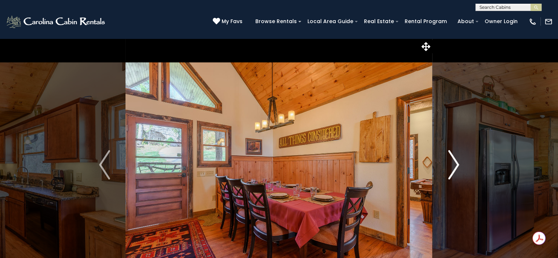
click at [453, 161] on img "Next" at bounding box center [453, 164] width 11 height 29
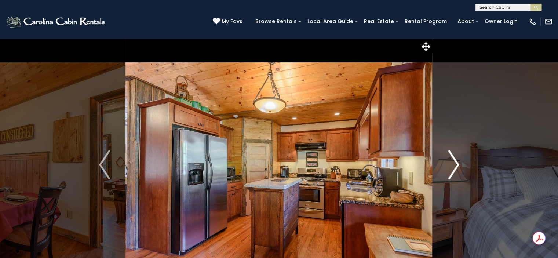
click at [453, 161] on img "Next" at bounding box center [453, 164] width 11 height 29
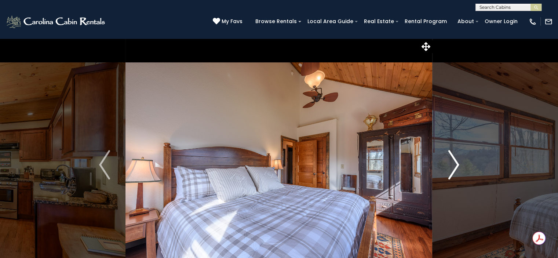
click at [453, 161] on img "Next" at bounding box center [453, 164] width 11 height 29
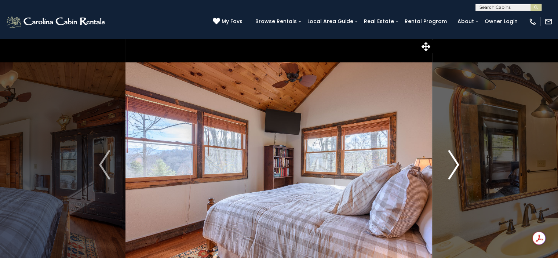
click at [453, 161] on img "Next" at bounding box center [453, 164] width 11 height 29
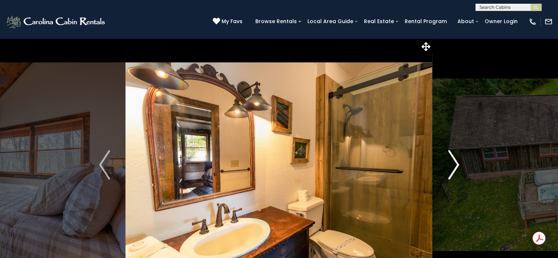
click at [453, 161] on img "Next" at bounding box center [453, 164] width 11 height 29
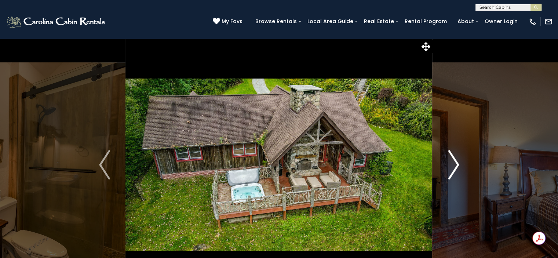
click at [453, 161] on img "Next" at bounding box center [453, 164] width 11 height 29
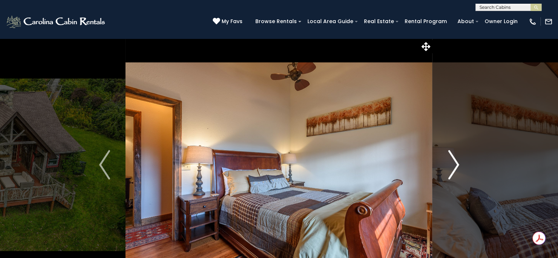
click at [453, 161] on img "Next" at bounding box center [453, 164] width 11 height 29
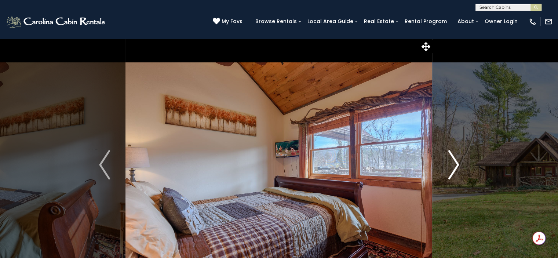
click at [453, 161] on img "Next" at bounding box center [453, 164] width 11 height 29
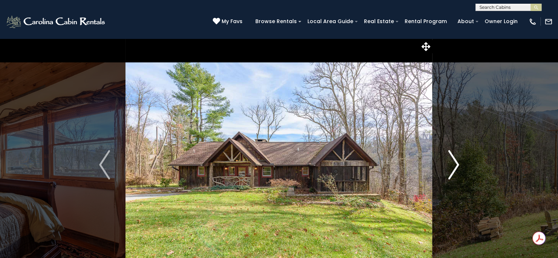
click at [453, 161] on img "Next" at bounding box center [453, 164] width 11 height 29
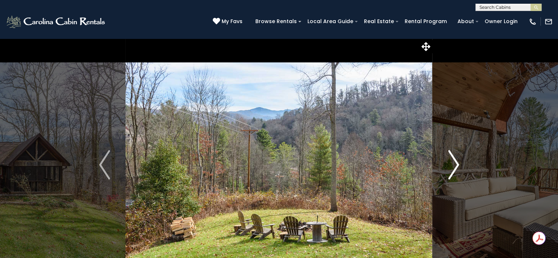
click at [453, 161] on img "Next" at bounding box center [453, 164] width 11 height 29
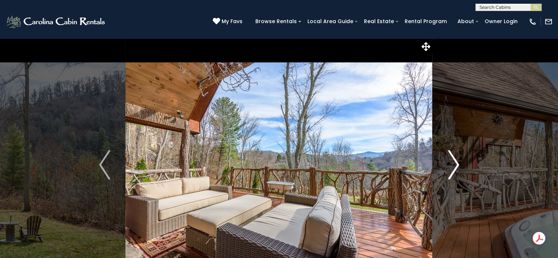
click at [453, 161] on img "Next" at bounding box center [453, 164] width 11 height 29
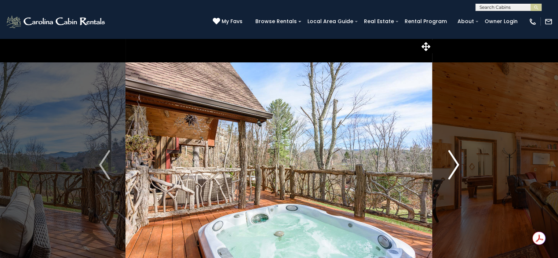
click at [453, 161] on img "Next" at bounding box center [453, 164] width 11 height 29
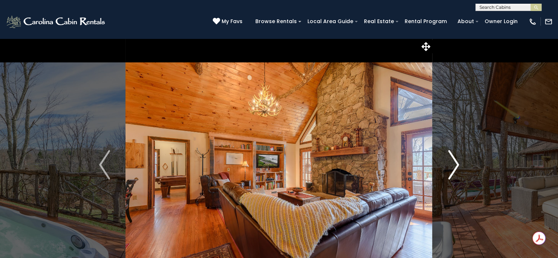
click at [453, 161] on img "Next" at bounding box center [453, 164] width 11 height 29
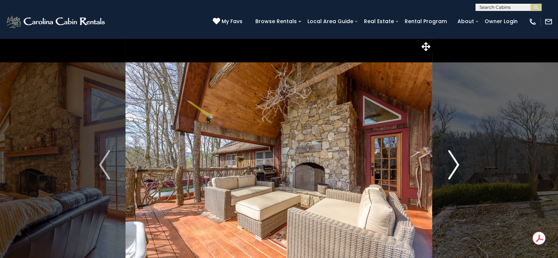
click at [453, 161] on img "Next" at bounding box center [453, 164] width 11 height 29
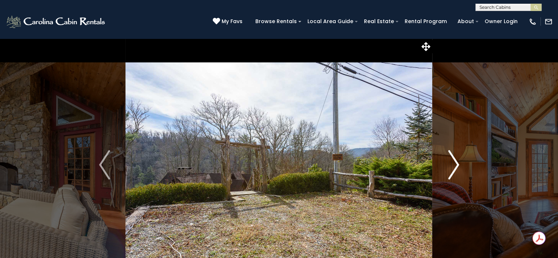
click at [453, 161] on img "Next" at bounding box center [453, 164] width 11 height 29
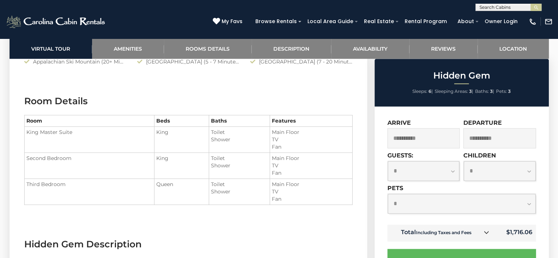
scroll to position [496, 0]
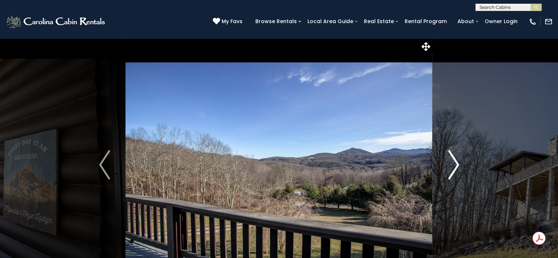
click at [460, 167] on button "Next" at bounding box center [454, 164] width 42 height 253
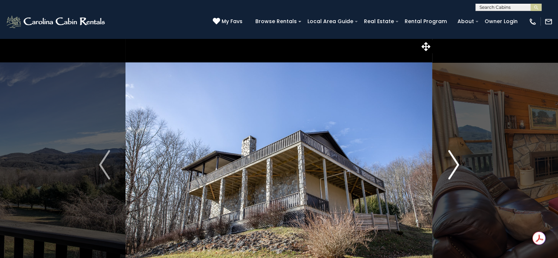
click at [460, 167] on button "Next" at bounding box center [454, 164] width 42 height 253
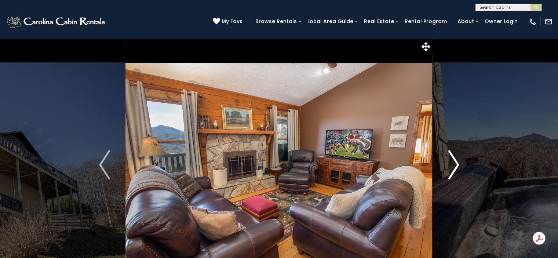
click at [460, 167] on button "Next" at bounding box center [454, 164] width 42 height 253
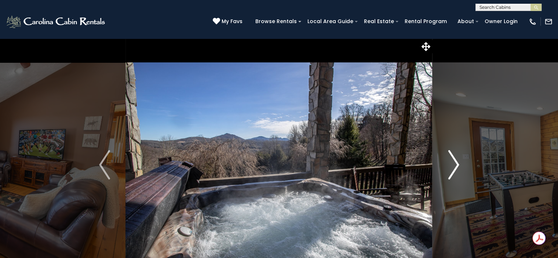
click at [460, 167] on button "Next" at bounding box center [454, 164] width 42 height 253
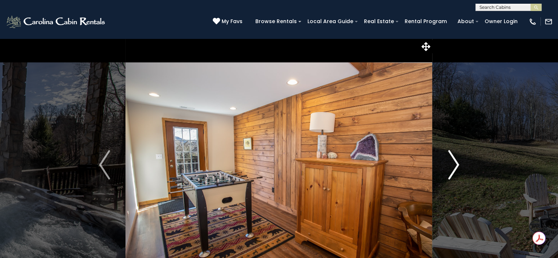
click at [460, 167] on button "Next" at bounding box center [454, 164] width 42 height 253
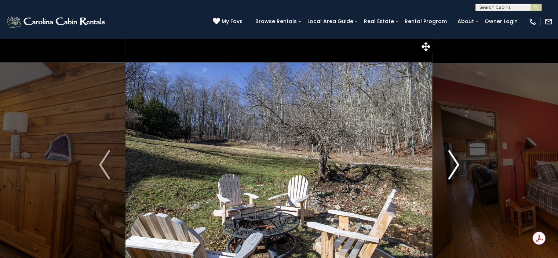
click at [460, 167] on button "Next" at bounding box center [454, 164] width 42 height 253
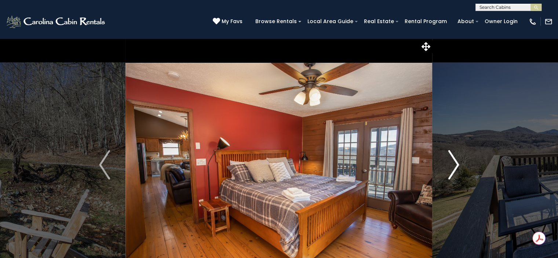
click at [460, 167] on button "Next" at bounding box center [454, 164] width 42 height 253
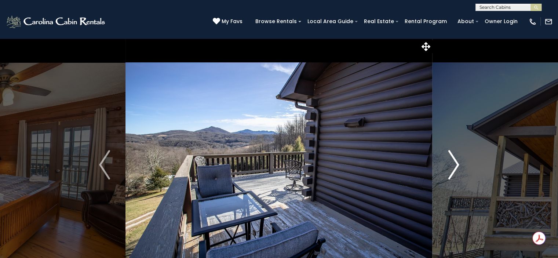
click at [460, 167] on button "Next" at bounding box center [454, 164] width 42 height 253
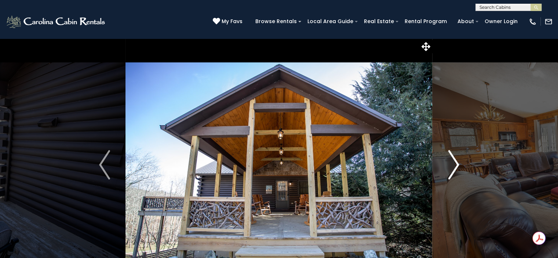
click at [460, 167] on button "Next" at bounding box center [454, 164] width 42 height 253
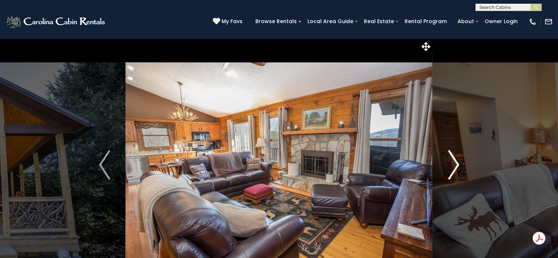
click at [460, 167] on button "Next" at bounding box center [454, 164] width 42 height 253
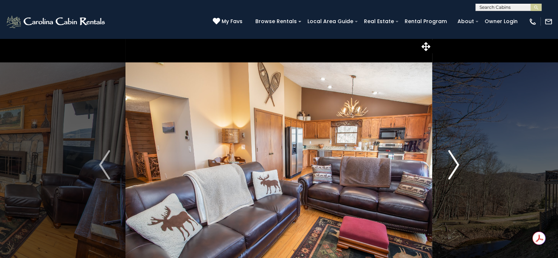
click at [460, 167] on button "Next" at bounding box center [454, 164] width 42 height 253
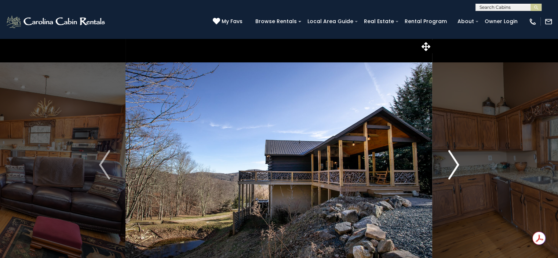
click at [460, 167] on button "Next" at bounding box center [454, 164] width 42 height 253
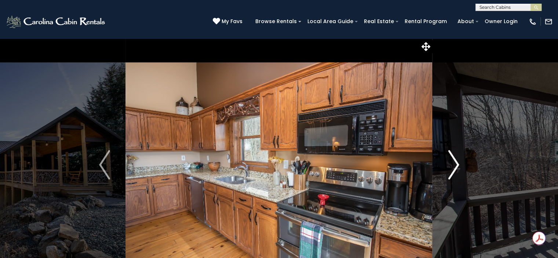
click at [460, 167] on button "Next" at bounding box center [454, 164] width 42 height 253
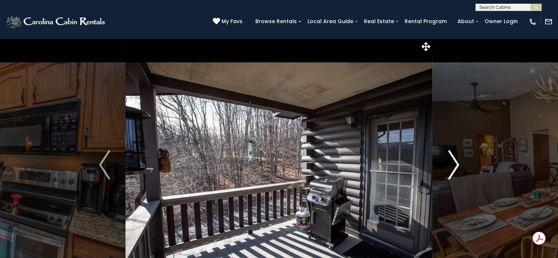
click at [460, 167] on button "Next" at bounding box center [454, 164] width 42 height 253
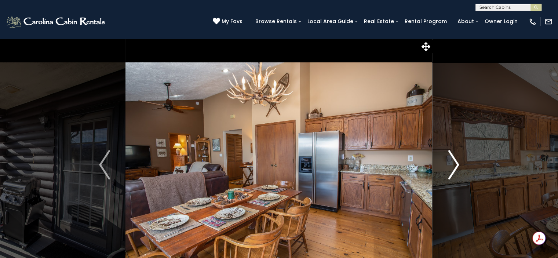
click at [460, 167] on button "Next" at bounding box center [454, 164] width 42 height 253
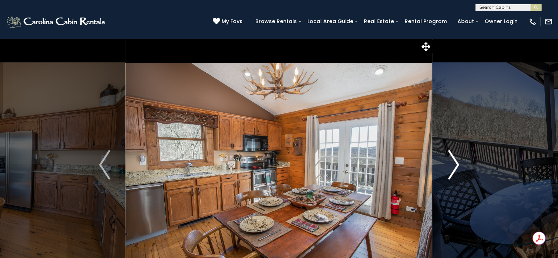
click at [460, 167] on button "Next" at bounding box center [454, 164] width 42 height 253
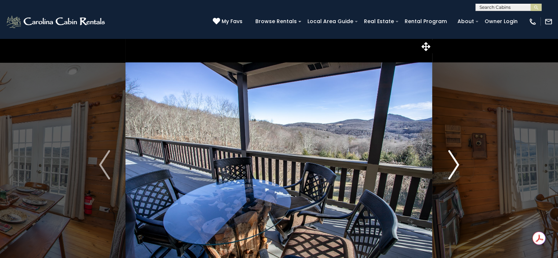
click at [460, 167] on button "Next" at bounding box center [454, 164] width 42 height 253
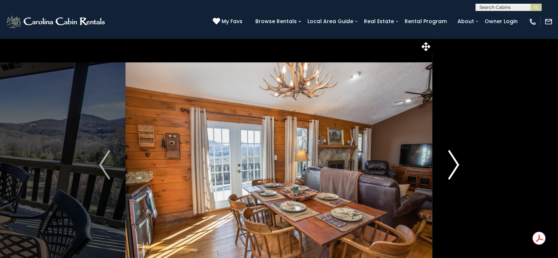
click at [460, 167] on button "Next" at bounding box center [454, 164] width 42 height 253
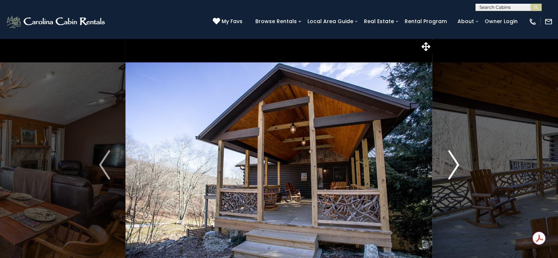
click at [460, 167] on button "Next" at bounding box center [454, 164] width 42 height 253
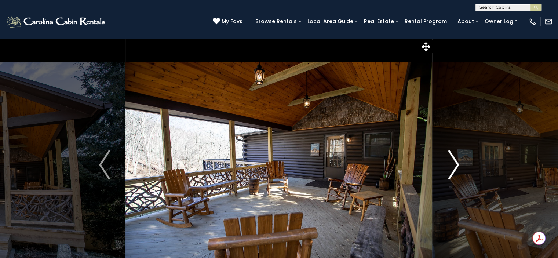
click at [460, 167] on button "Next" at bounding box center [454, 164] width 42 height 253
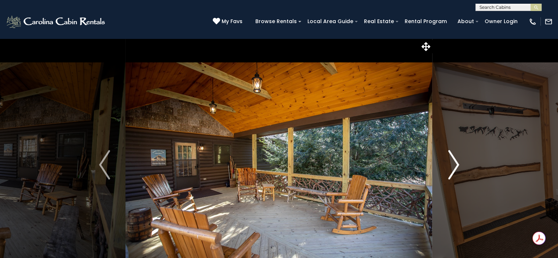
click at [460, 167] on button "Next" at bounding box center [454, 164] width 42 height 253
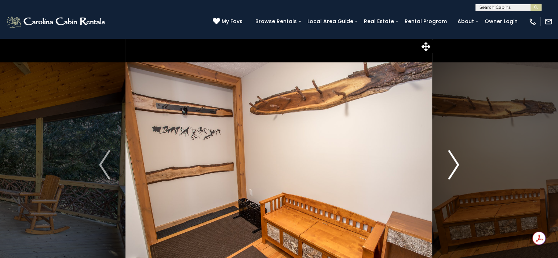
click at [460, 167] on button "Next" at bounding box center [454, 164] width 42 height 253
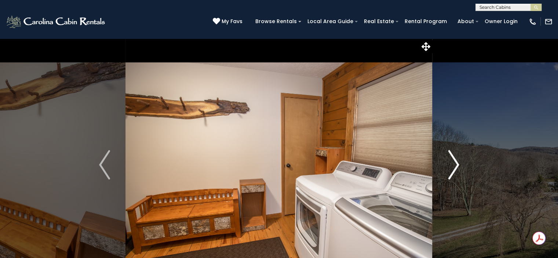
click at [460, 167] on button "Next" at bounding box center [454, 164] width 42 height 253
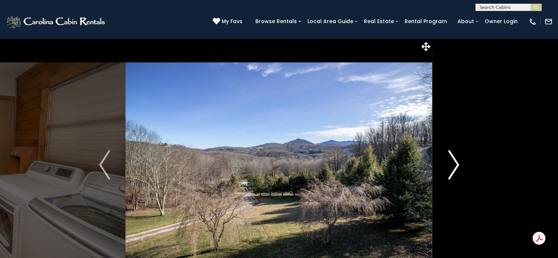
click at [460, 167] on button "Next" at bounding box center [454, 164] width 42 height 253
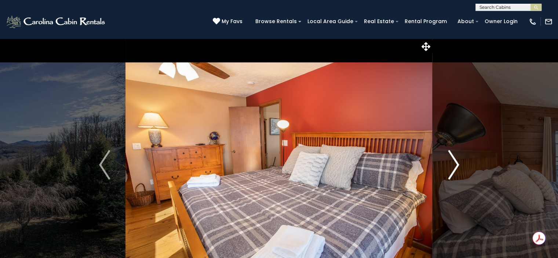
click at [460, 167] on button "Next" at bounding box center [454, 164] width 42 height 253
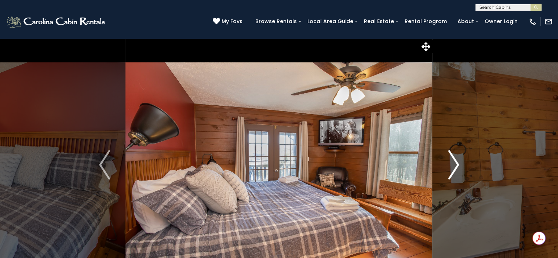
click at [460, 167] on button "Next" at bounding box center [454, 164] width 42 height 253
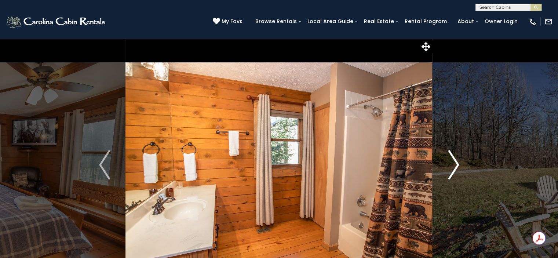
click at [460, 167] on button "Next" at bounding box center [454, 164] width 42 height 253
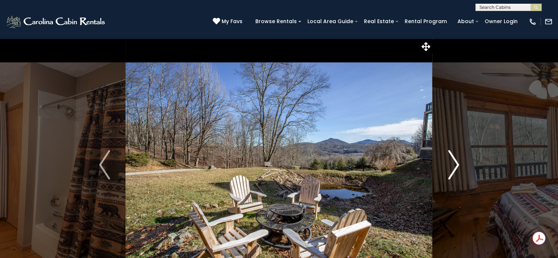
click at [460, 167] on button "Next" at bounding box center [454, 164] width 42 height 253
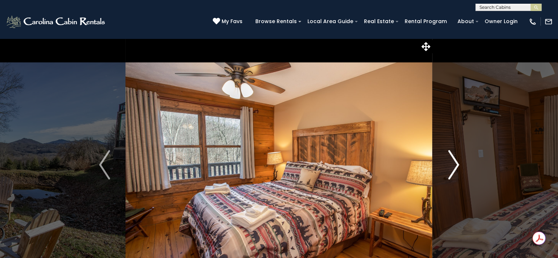
click at [460, 167] on button "Next" at bounding box center [454, 164] width 42 height 253
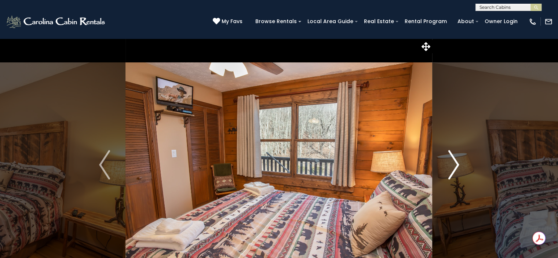
click at [460, 167] on button "Next" at bounding box center [454, 164] width 42 height 253
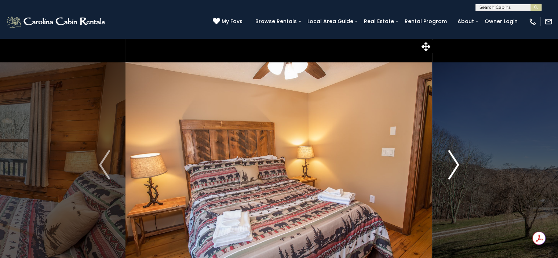
click at [460, 167] on button "Next" at bounding box center [454, 164] width 42 height 253
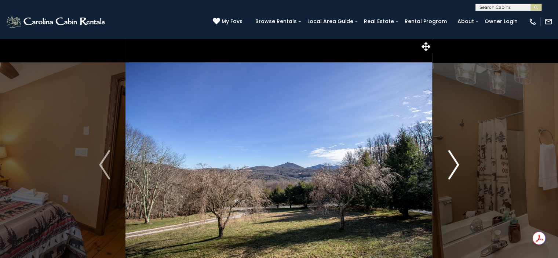
click at [460, 167] on button "Next" at bounding box center [454, 164] width 42 height 253
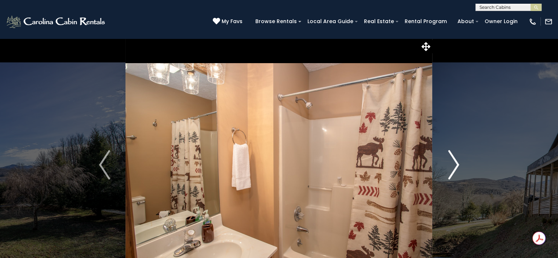
click at [460, 167] on button "Next" at bounding box center [454, 164] width 42 height 253
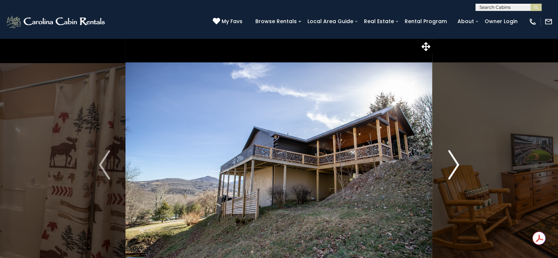
click at [460, 167] on button "Next" at bounding box center [454, 164] width 42 height 253
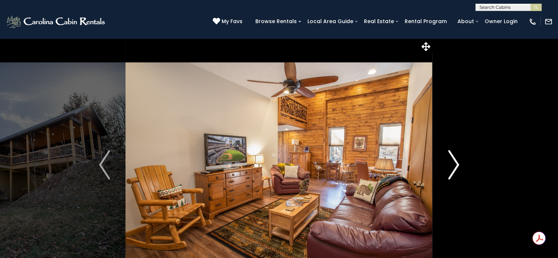
click at [460, 167] on button "Next" at bounding box center [454, 164] width 42 height 253
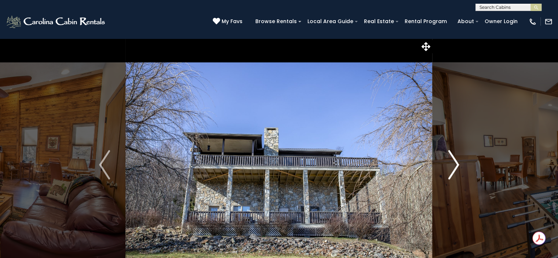
click at [460, 167] on button "Next" at bounding box center [454, 164] width 42 height 253
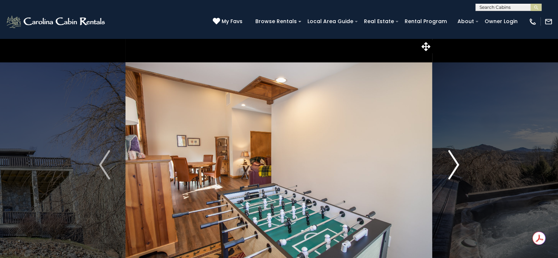
click at [460, 167] on button "Next" at bounding box center [454, 164] width 42 height 253
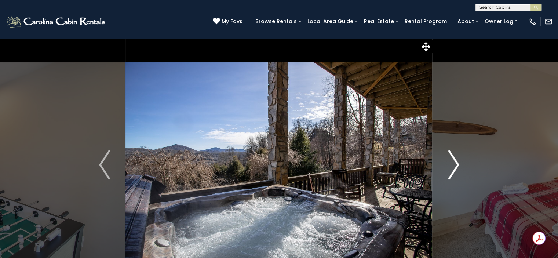
click at [460, 167] on button "Next" at bounding box center [454, 164] width 42 height 253
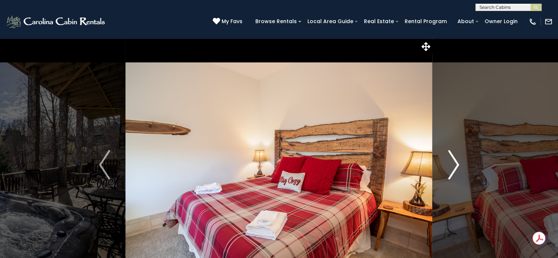
click at [460, 167] on button "Next" at bounding box center [454, 164] width 42 height 253
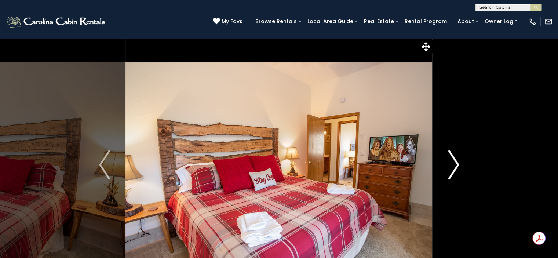
click at [460, 167] on button "Next" at bounding box center [454, 164] width 42 height 253
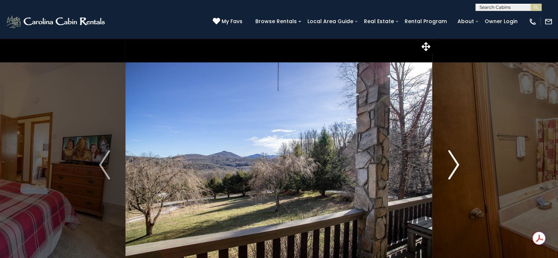
click at [460, 167] on button "Next" at bounding box center [454, 164] width 42 height 253
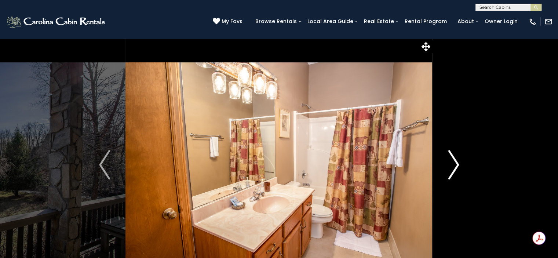
click at [460, 167] on button "Next" at bounding box center [454, 164] width 42 height 253
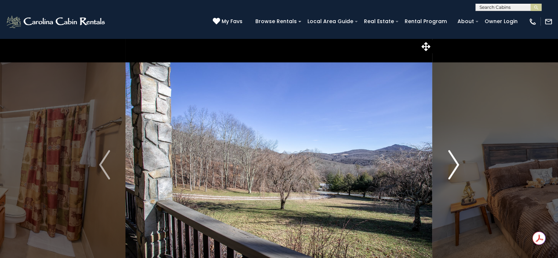
click at [460, 167] on button "Next" at bounding box center [454, 164] width 42 height 253
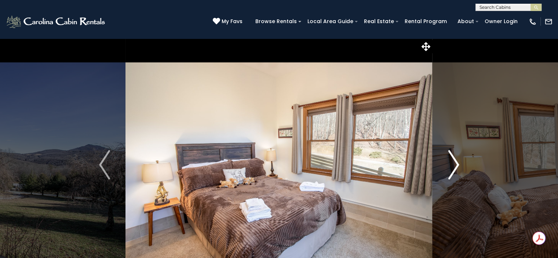
click at [460, 167] on button "Next" at bounding box center [454, 164] width 42 height 253
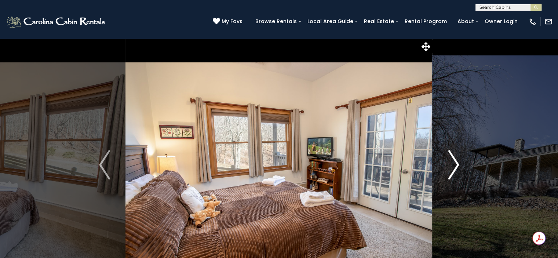
click at [460, 167] on button "Next" at bounding box center [454, 164] width 42 height 253
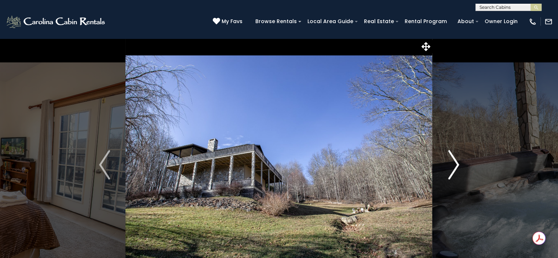
click at [460, 167] on button "Next" at bounding box center [454, 164] width 42 height 253
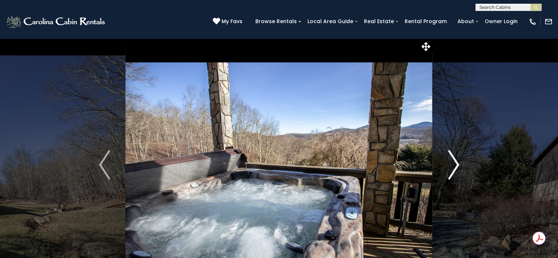
click at [460, 167] on button "Next" at bounding box center [454, 164] width 42 height 253
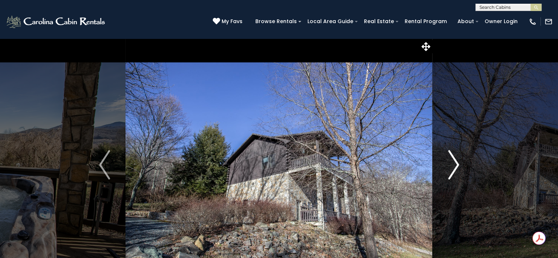
click at [433, 40] on button "Next" at bounding box center [454, 164] width 42 height 253
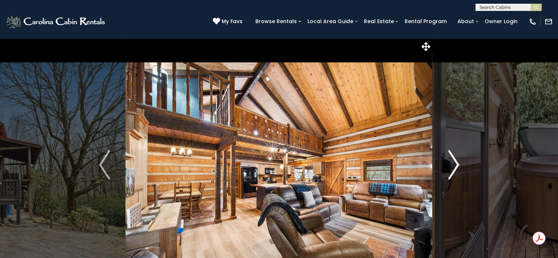
click at [449, 158] on img "Next" at bounding box center [453, 164] width 11 height 29
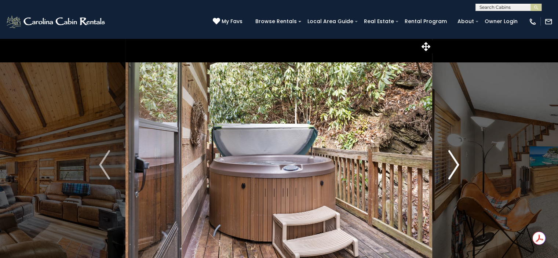
click at [449, 158] on img "Next" at bounding box center [453, 164] width 11 height 29
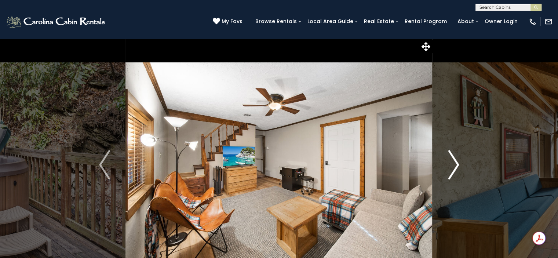
click at [449, 158] on img "Next" at bounding box center [453, 164] width 11 height 29
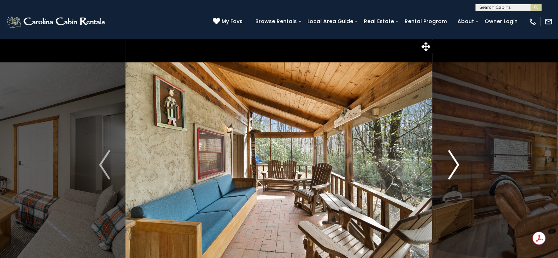
click at [449, 158] on img "Next" at bounding box center [453, 164] width 11 height 29
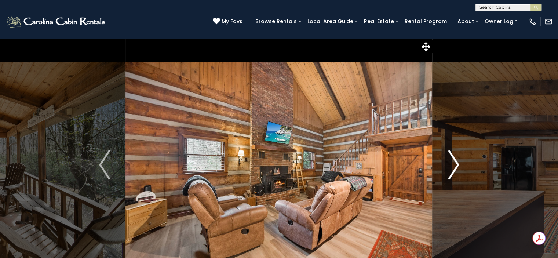
click at [449, 158] on img "Next" at bounding box center [453, 164] width 11 height 29
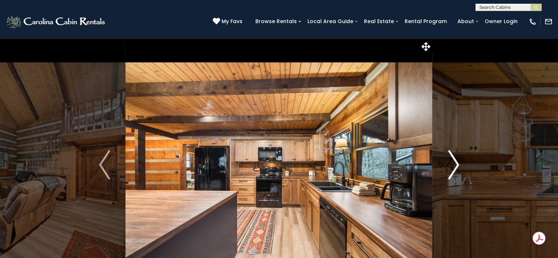
click at [449, 158] on img "Next" at bounding box center [453, 164] width 11 height 29
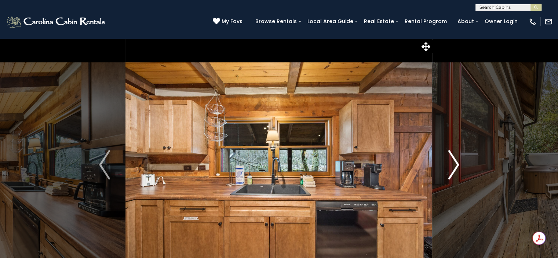
click at [449, 158] on img "Next" at bounding box center [453, 164] width 11 height 29
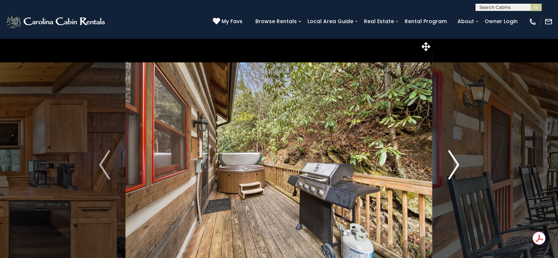
click at [449, 158] on img "Next" at bounding box center [453, 164] width 11 height 29
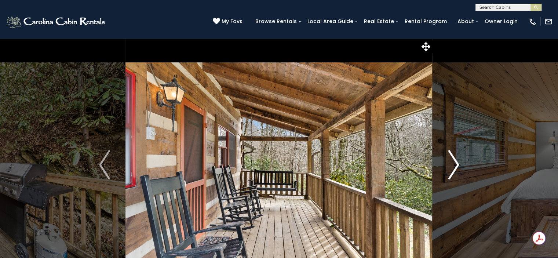
click at [449, 158] on img "Next" at bounding box center [453, 164] width 11 height 29
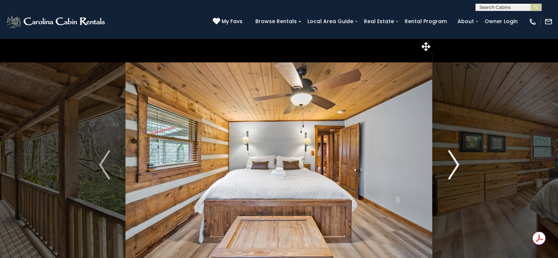
click at [449, 158] on img "Next" at bounding box center [453, 164] width 11 height 29
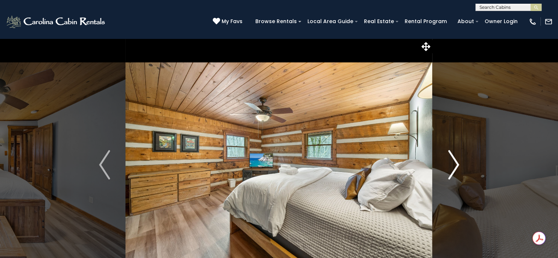
click at [449, 158] on img "Next" at bounding box center [453, 164] width 11 height 29
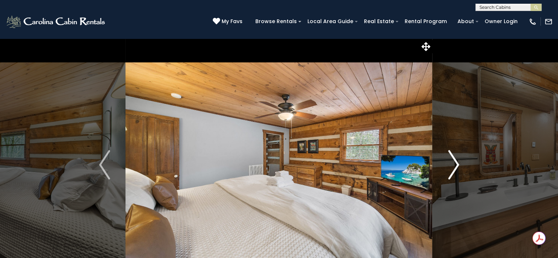
click at [449, 158] on img "Next" at bounding box center [453, 164] width 11 height 29
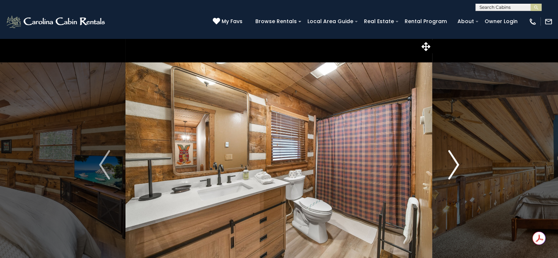
click at [449, 158] on img "Next" at bounding box center [453, 164] width 11 height 29
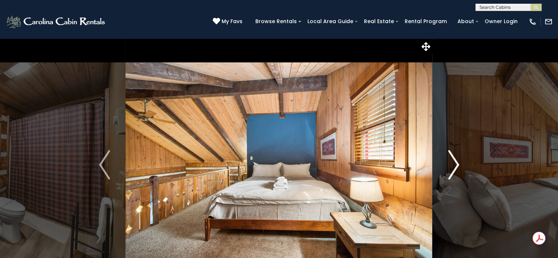
click at [449, 158] on img "Next" at bounding box center [453, 164] width 11 height 29
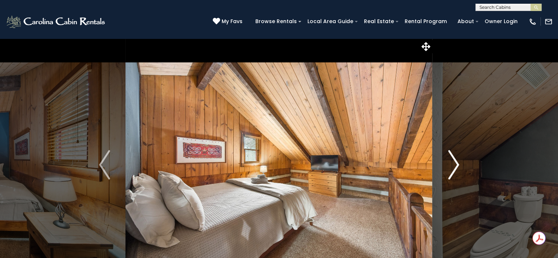
click at [449, 158] on img "Next" at bounding box center [453, 164] width 11 height 29
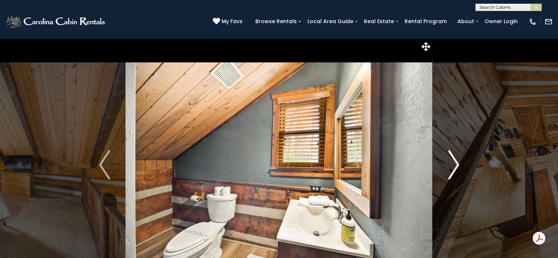
click at [449, 158] on img "Next" at bounding box center [453, 164] width 11 height 29
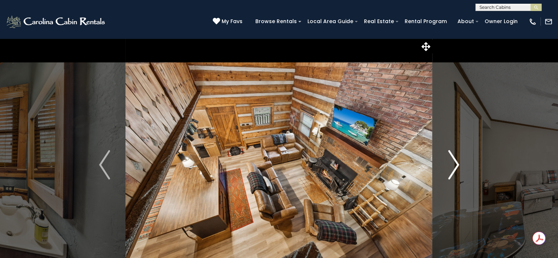
click at [449, 158] on img "Next" at bounding box center [453, 164] width 11 height 29
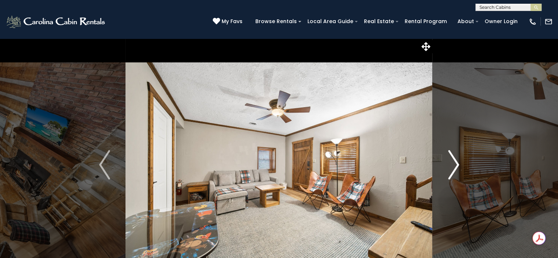
click at [449, 158] on img "Next" at bounding box center [453, 164] width 11 height 29
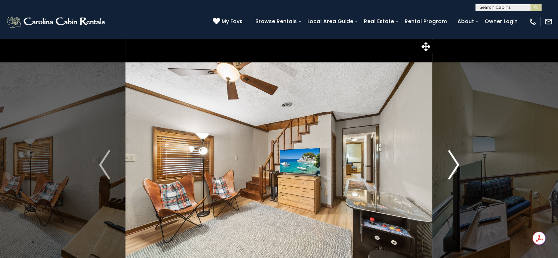
click at [449, 158] on img "Next" at bounding box center [453, 164] width 11 height 29
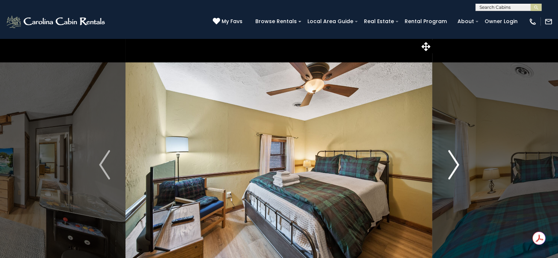
click at [449, 158] on img "Next" at bounding box center [453, 164] width 11 height 29
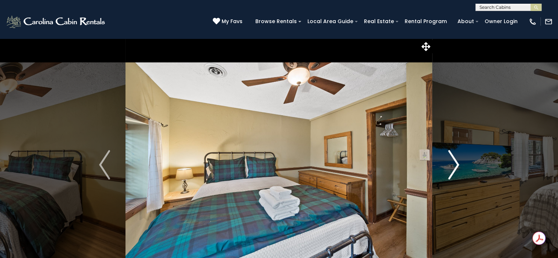
click at [449, 158] on img "Next" at bounding box center [453, 164] width 11 height 29
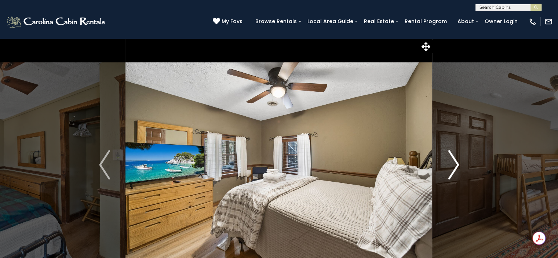
click at [449, 158] on img "Next" at bounding box center [453, 164] width 11 height 29
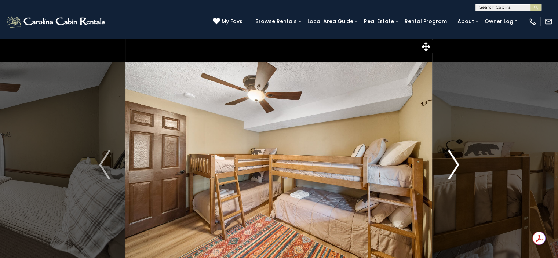
click at [449, 158] on img "Next" at bounding box center [453, 164] width 11 height 29
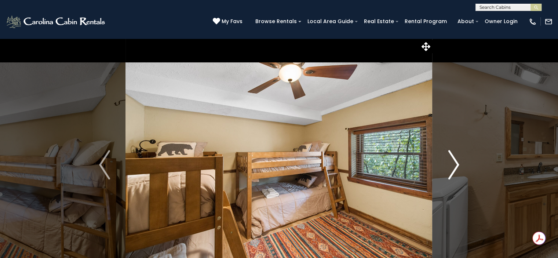
click at [449, 158] on img "Next" at bounding box center [453, 164] width 11 height 29
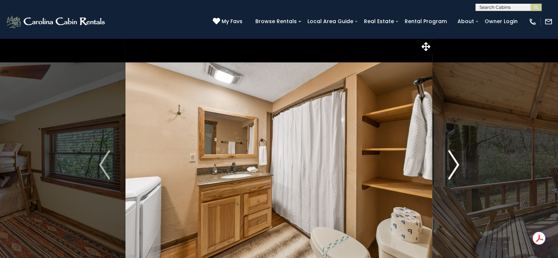
click at [449, 158] on img "Next" at bounding box center [453, 164] width 11 height 29
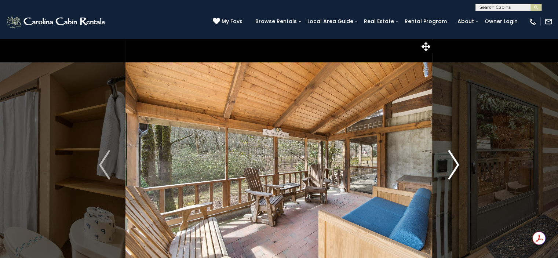
click at [449, 158] on img "Next" at bounding box center [453, 164] width 11 height 29
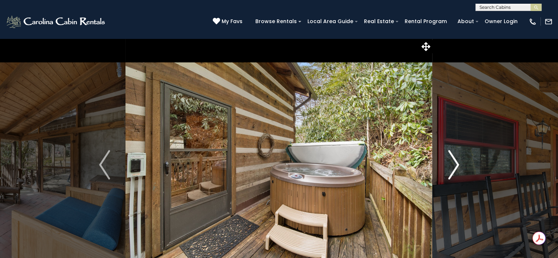
click at [449, 158] on img "Next" at bounding box center [453, 164] width 11 height 29
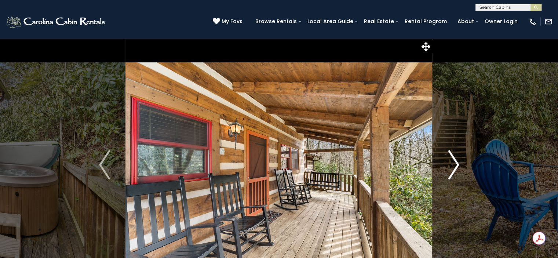
click at [449, 158] on img "Next" at bounding box center [453, 164] width 11 height 29
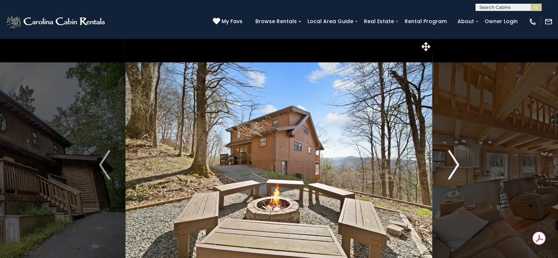
click at [455, 161] on img "Next" at bounding box center [453, 164] width 11 height 29
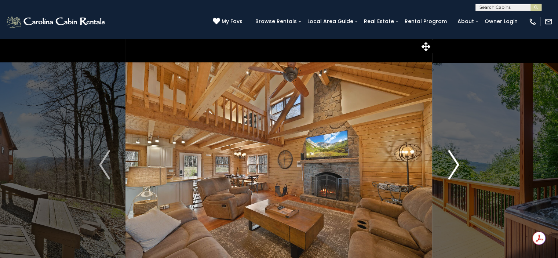
click at [455, 161] on img "Next" at bounding box center [453, 164] width 11 height 29
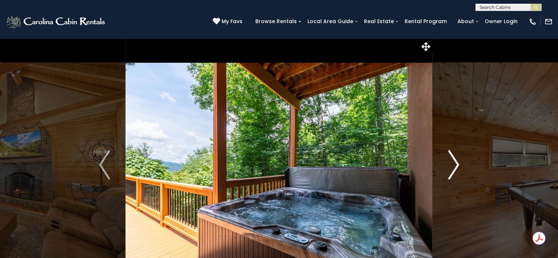
click at [455, 161] on img "Next" at bounding box center [453, 164] width 11 height 29
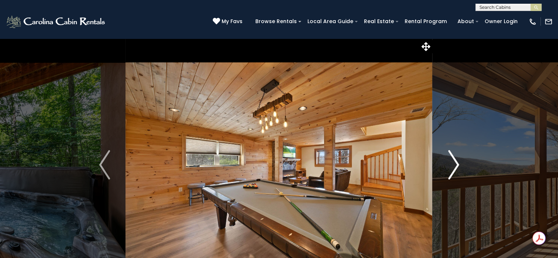
click at [455, 161] on img "Next" at bounding box center [453, 164] width 11 height 29
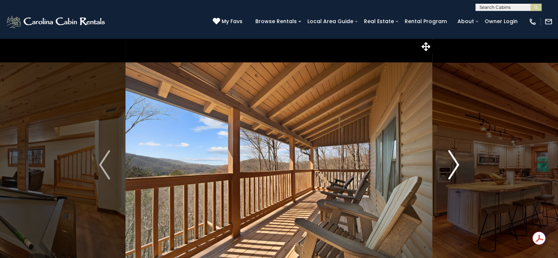
click at [455, 161] on img "Next" at bounding box center [453, 164] width 11 height 29
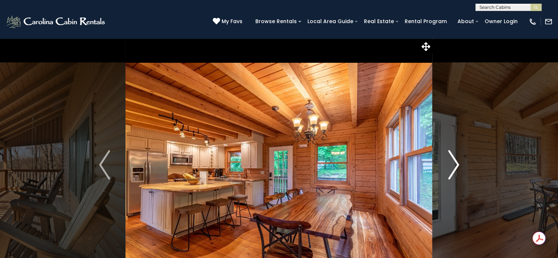
click at [455, 161] on img "Next" at bounding box center [453, 164] width 11 height 29
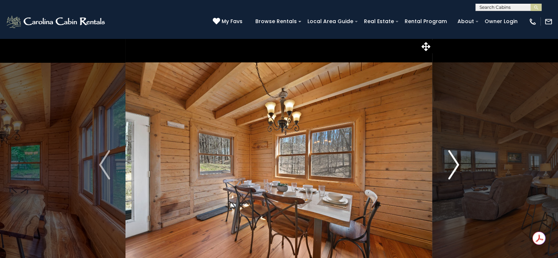
click at [455, 161] on img "Next" at bounding box center [453, 164] width 11 height 29
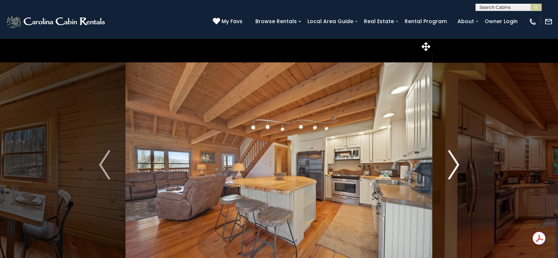
click at [455, 161] on img "Next" at bounding box center [453, 164] width 11 height 29
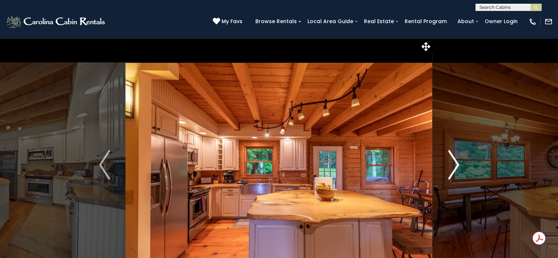
click at [455, 161] on img "Next" at bounding box center [453, 164] width 11 height 29
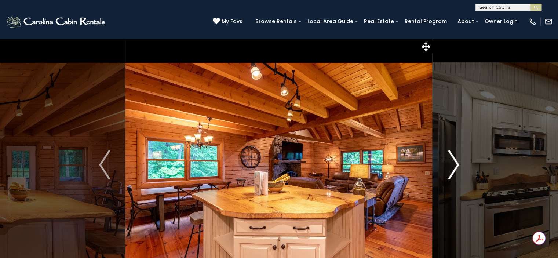
click at [455, 161] on img "Next" at bounding box center [453, 164] width 11 height 29
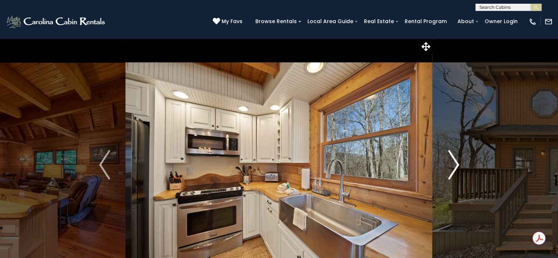
click at [455, 161] on img "Next" at bounding box center [453, 164] width 11 height 29
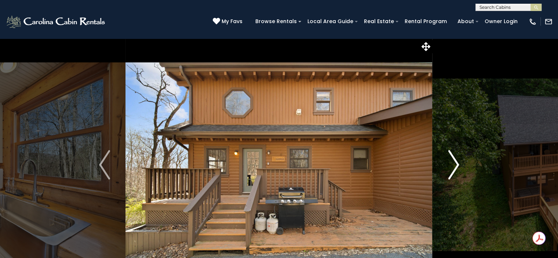
click at [455, 161] on img "Next" at bounding box center [453, 164] width 11 height 29
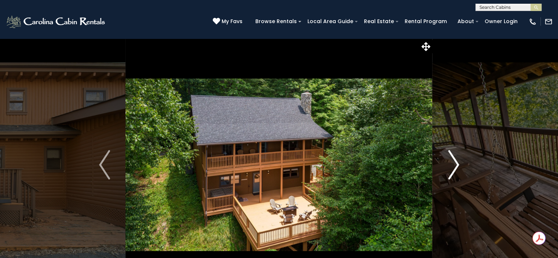
click at [455, 161] on img "Next" at bounding box center [453, 164] width 11 height 29
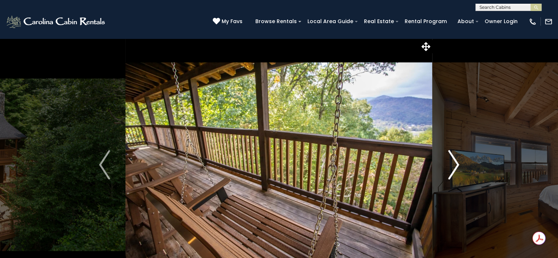
click at [455, 161] on img "Next" at bounding box center [453, 164] width 11 height 29
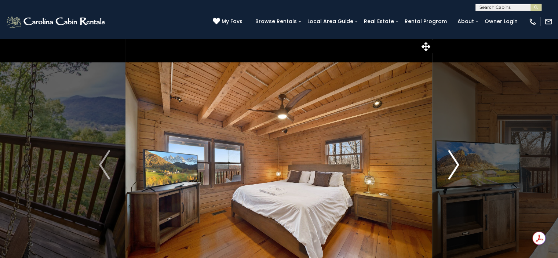
click at [455, 161] on img "Next" at bounding box center [453, 164] width 11 height 29
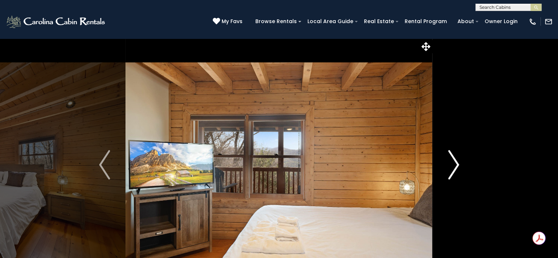
click at [455, 161] on img "Next" at bounding box center [453, 164] width 11 height 29
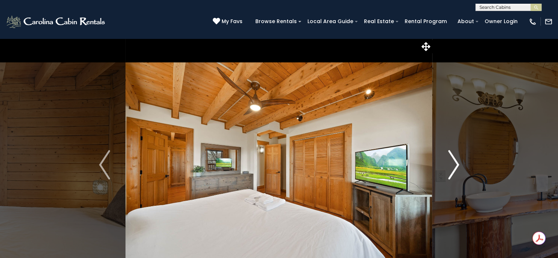
click at [455, 161] on img "Next" at bounding box center [453, 164] width 11 height 29
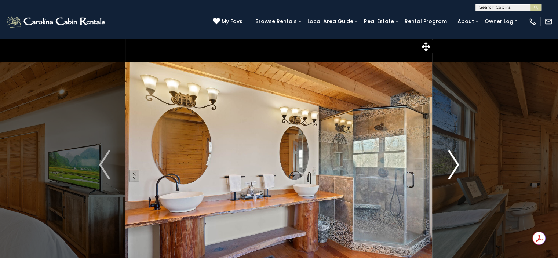
click at [455, 161] on img "Next" at bounding box center [453, 164] width 11 height 29
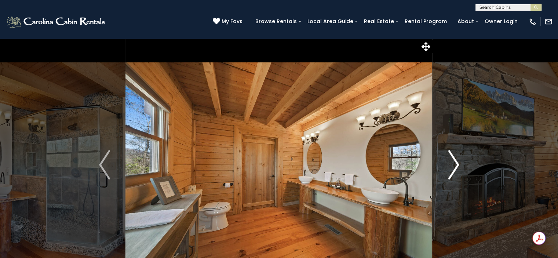
click at [455, 161] on img "Next" at bounding box center [453, 164] width 11 height 29
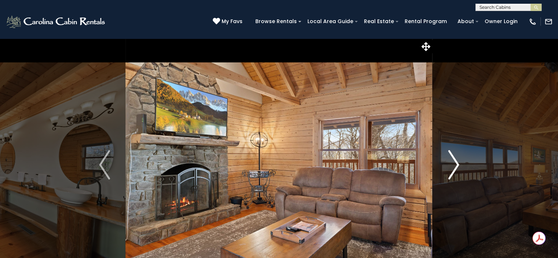
click at [455, 161] on img "Next" at bounding box center [453, 164] width 11 height 29
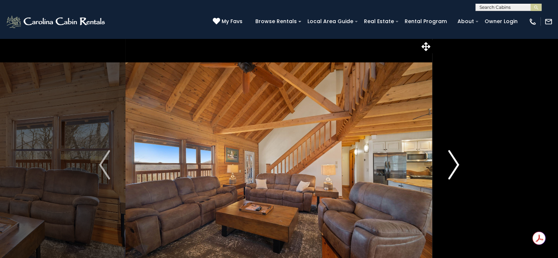
click at [455, 161] on img "Next" at bounding box center [453, 164] width 11 height 29
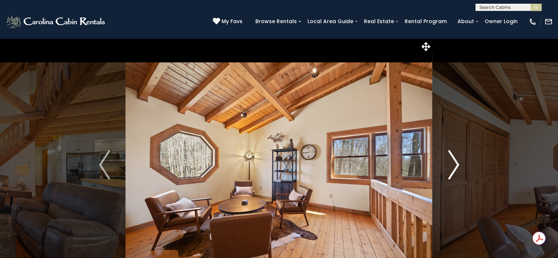
click at [455, 161] on img "Next" at bounding box center [453, 164] width 11 height 29
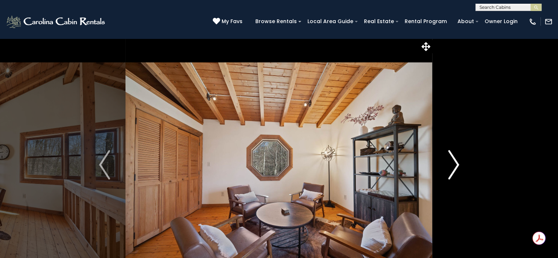
click at [455, 161] on img "Next" at bounding box center [453, 164] width 11 height 29
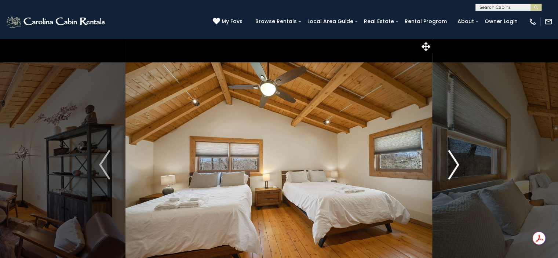
click at [455, 161] on img "Next" at bounding box center [453, 164] width 11 height 29
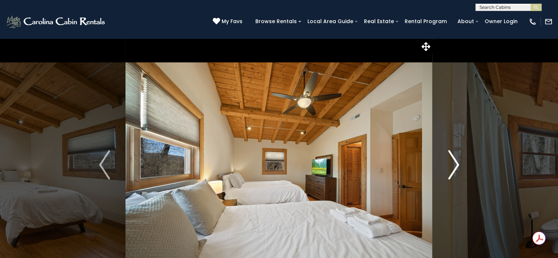
click at [455, 161] on img "Next" at bounding box center [453, 164] width 11 height 29
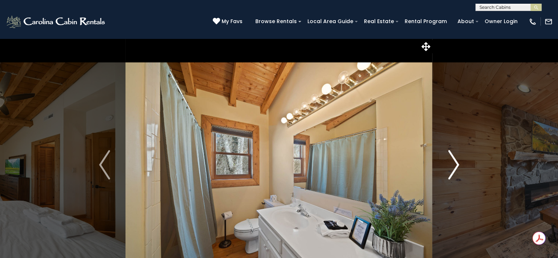
click at [455, 161] on img "Next" at bounding box center [453, 164] width 11 height 29
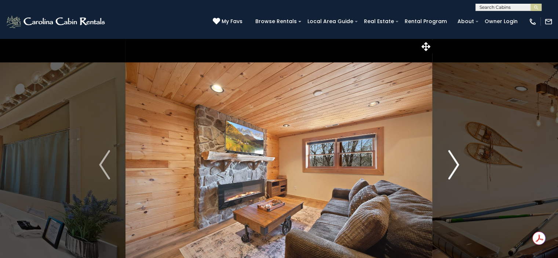
click at [455, 161] on img "Next" at bounding box center [453, 164] width 11 height 29
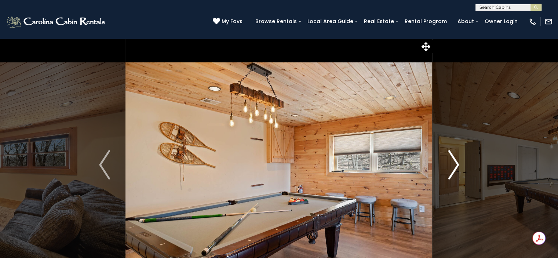
click at [455, 161] on img "Next" at bounding box center [453, 164] width 11 height 29
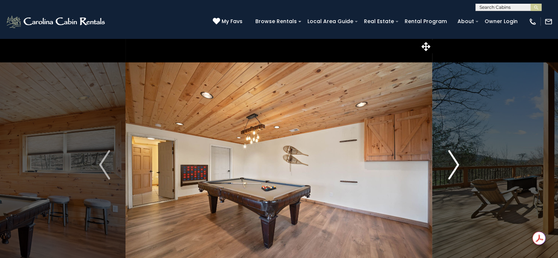
click at [455, 161] on img "Next" at bounding box center [453, 164] width 11 height 29
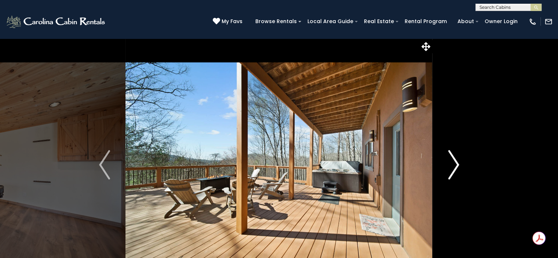
click at [455, 161] on img "Next" at bounding box center [453, 164] width 11 height 29
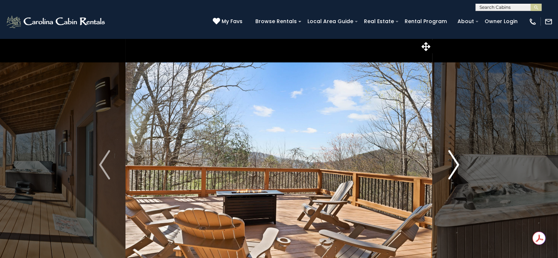
click at [455, 161] on img "Next" at bounding box center [453, 164] width 11 height 29
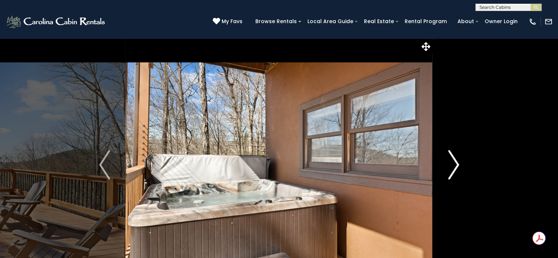
click at [455, 161] on img "Next" at bounding box center [453, 164] width 11 height 29
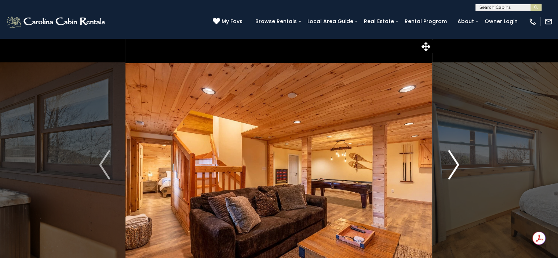
click at [455, 161] on img "Next" at bounding box center [453, 164] width 11 height 29
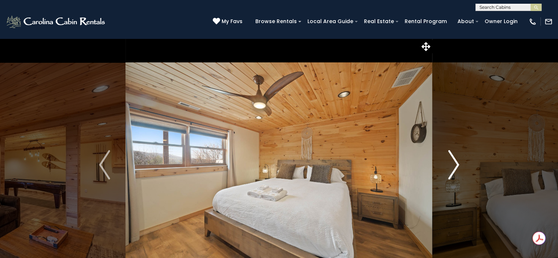
click at [455, 161] on img "Next" at bounding box center [453, 164] width 11 height 29
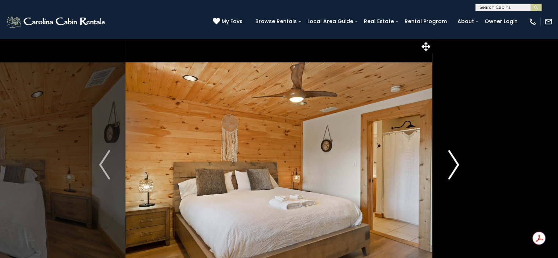
click at [455, 161] on img "Next" at bounding box center [453, 164] width 11 height 29
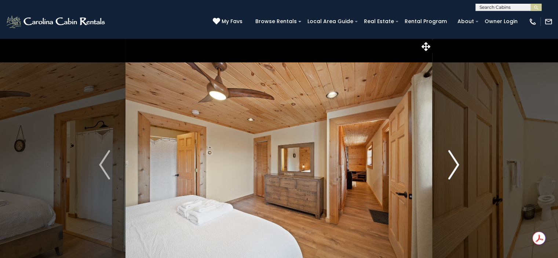
click at [455, 161] on img "Next" at bounding box center [453, 164] width 11 height 29
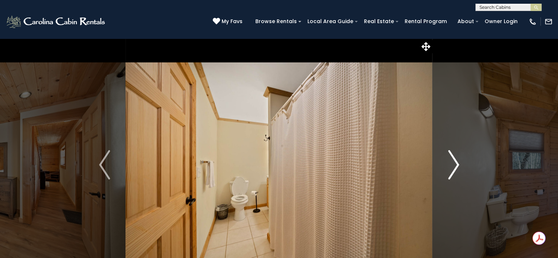
click at [455, 161] on img "Next" at bounding box center [453, 164] width 11 height 29
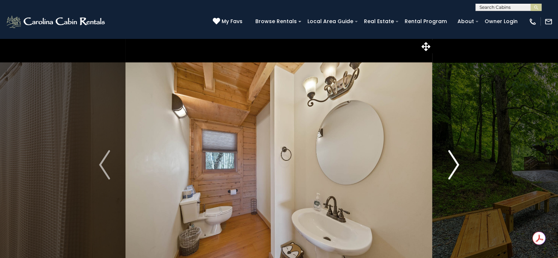
click at [455, 161] on img "Next" at bounding box center [453, 164] width 11 height 29
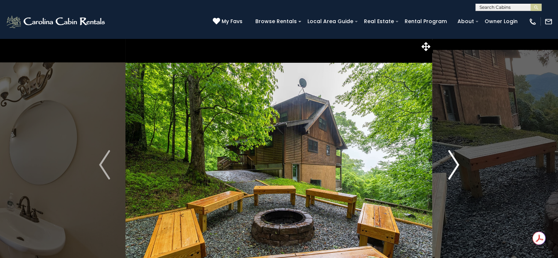
click at [455, 161] on img "Next" at bounding box center [453, 164] width 11 height 29
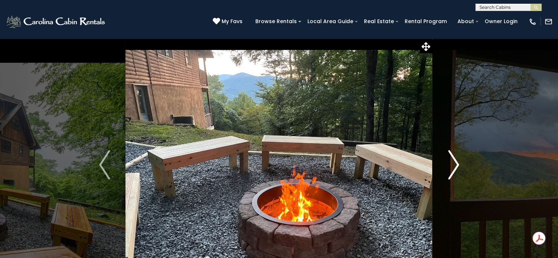
click at [455, 161] on img "Next" at bounding box center [453, 164] width 11 height 29
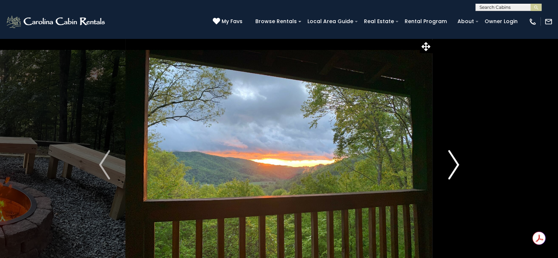
click at [455, 161] on img "Next" at bounding box center [453, 164] width 11 height 29
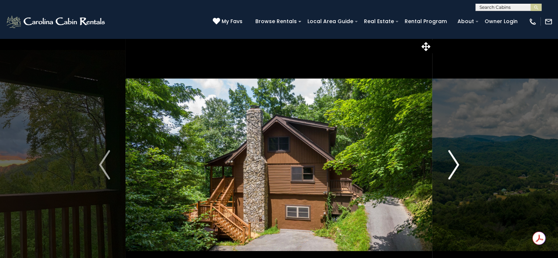
click at [455, 161] on img "Next" at bounding box center [453, 164] width 11 height 29
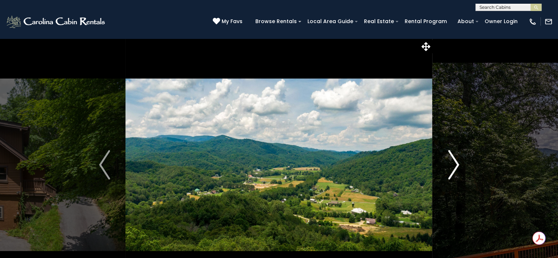
click at [455, 161] on img "Next" at bounding box center [453, 164] width 11 height 29
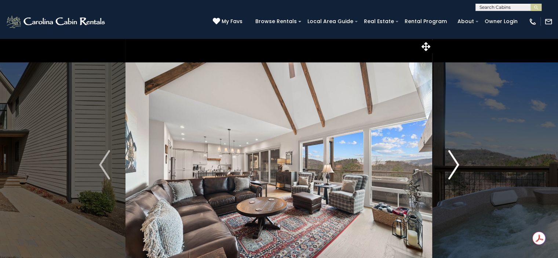
click at [448, 157] on img "Next" at bounding box center [453, 164] width 11 height 29
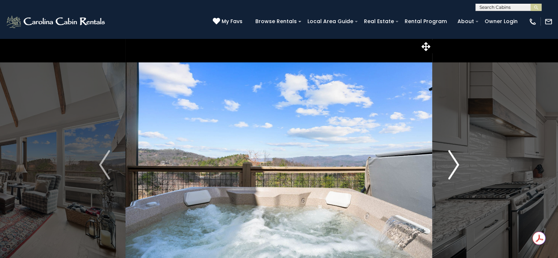
click at [448, 157] on img "Next" at bounding box center [453, 164] width 11 height 29
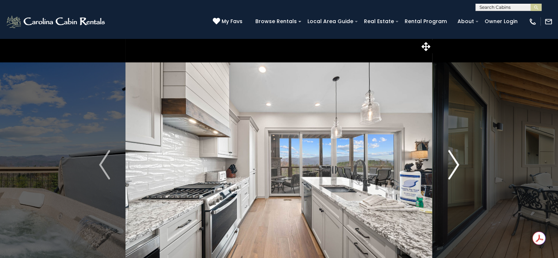
click at [448, 157] on img "Next" at bounding box center [453, 164] width 11 height 29
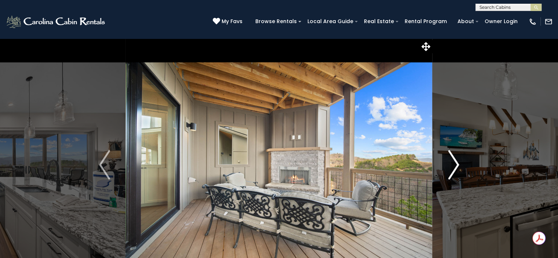
click at [448, 157] on img "Next" at bounding box center [453, 164] width 11 height 29
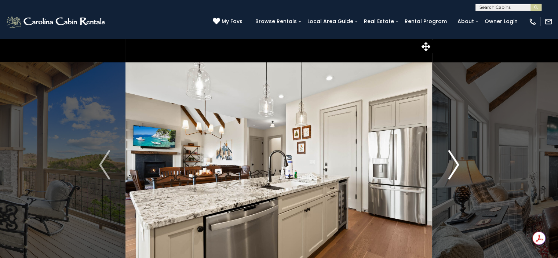
click at [448, 157] on img "Next" at bounding box center [453, 164] width 11 height 29
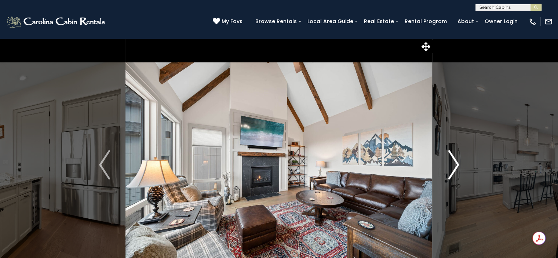
click at [448, 157] on img "Next" at bounding box center [453, 164] width 11 height 29
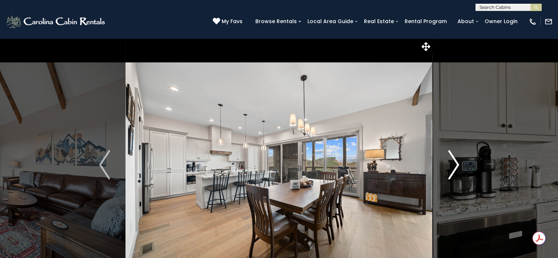
click at [448, 157] on img "Next" at bounding box center [453, 164] width 11 height 29
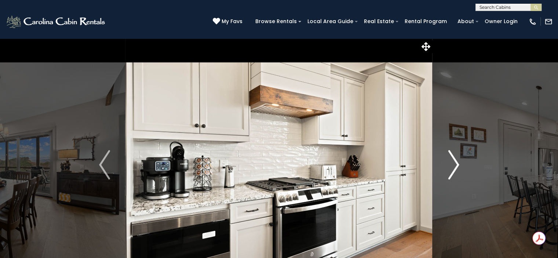
click at [448, 157] on img "Next" at bounding box center [453, 164] width 11 height 29
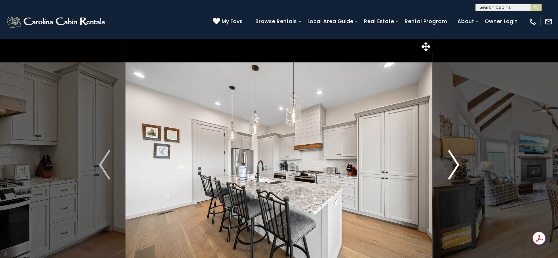
click at [448, 157] on img "Next" at bounding box center [453, 164] width 11 height 29
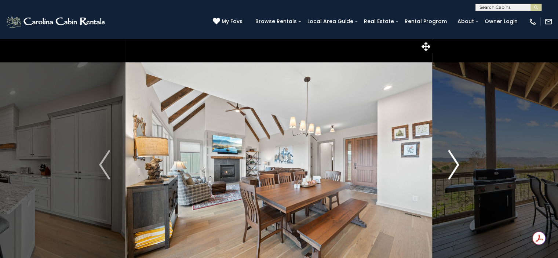
click at [448, 157] on img "Next" at bounding box center [453, 164] width 11 height 29
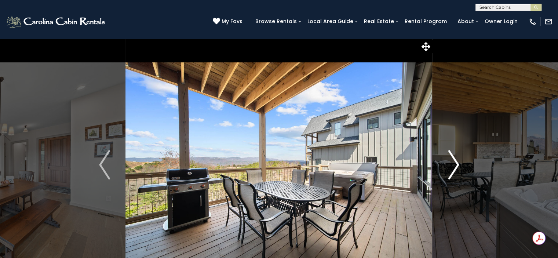
click at [448, 157] on img "Next" at bounding box center [453, 164] width 11 height 29
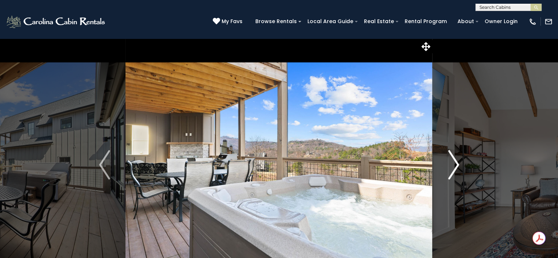
click at [448, 157] on img "Next" at bounding box center [453, 164] width 11 height 29
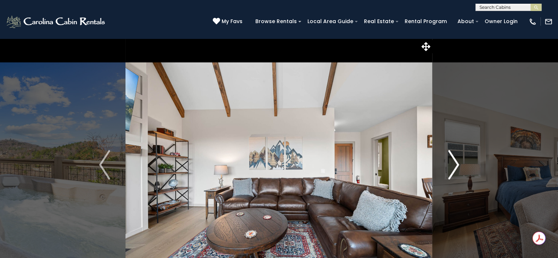
click at [448, 157] on img "Next" at bounding box center [453, 164] width 11 height 29
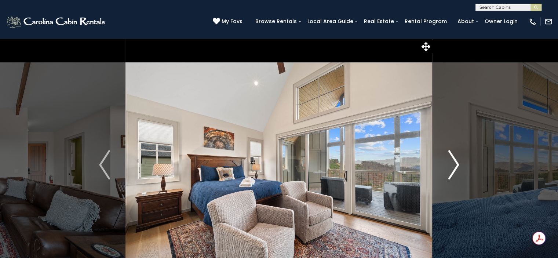
click at [448, 157] on img "Next" at bounding box center [453, 164] width 11 height 29
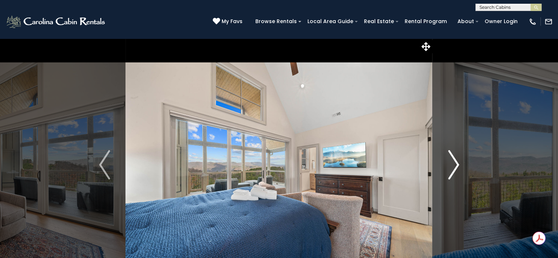
click at [448, 157] on img "Next" at bounding box center [453, 164] width 11 height 29
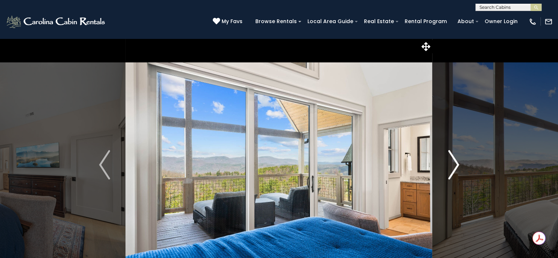
click at [448, 157] on img "Next" at bounding box center [453, 164] width 11 height 29
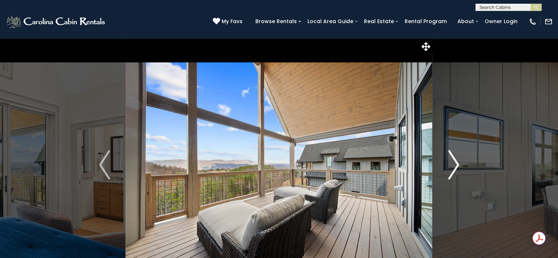
click at [448, 157] on img "Next" at bounding box center [453, 164] width 11 height 29
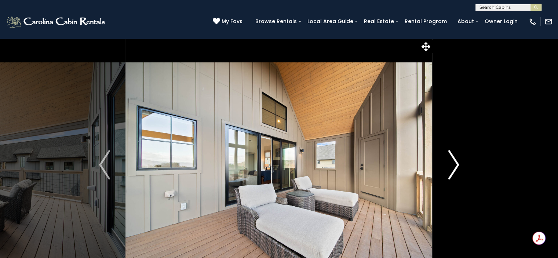
click at [448, 157] on img "Next" at bounding box center [453, 164] width 11 height 29
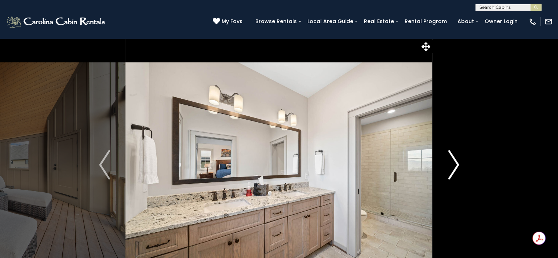
click at [448, 157] on img "Next" at bounding box center [453, 164] width 11 height 29
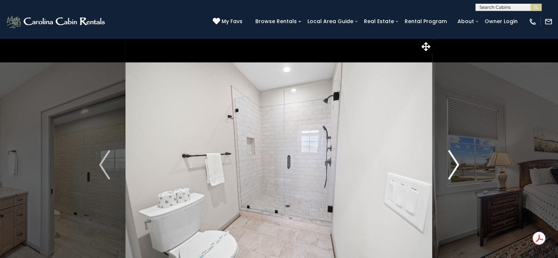
click at [448, 157] on img "Next" at bounding box center [453, 164] width 11 height 29
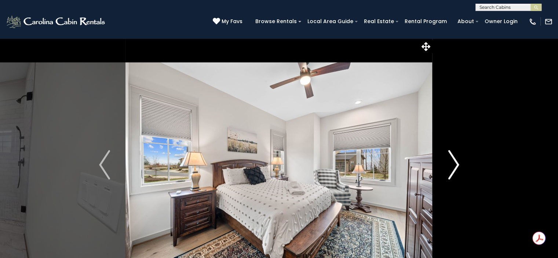
click at [448, 157] on img "Next" at bounding box center [453, 164] width 11 height 29
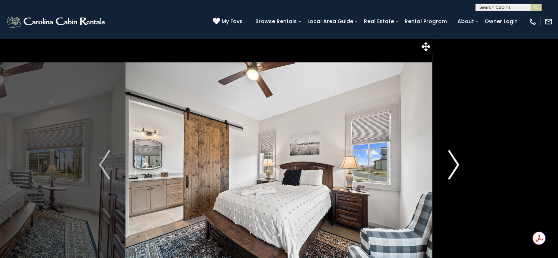
click at [448, 157] on img "Next" at bounding box center [453, 164] width 11 height 29
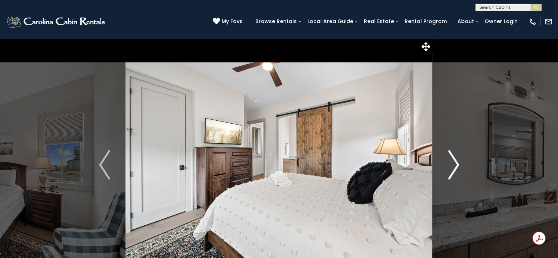
click at [448, 157] on img "Next" at bounding box center [453, 164] width 11 height 29
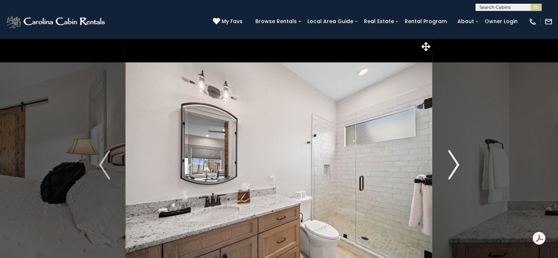
click at [448, 157] on img "Next" at bounding box center [453, 164] width 11 height 29
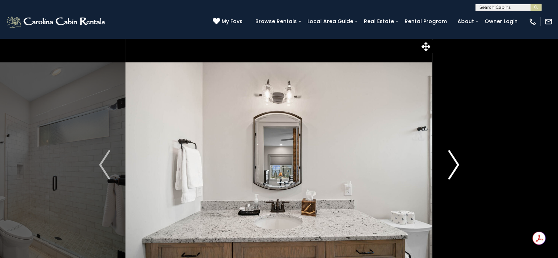
click at [448, 157] on img "Next" at bounding box center [453, 164] width 11 height 29
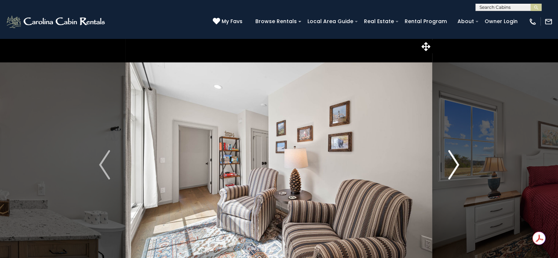
click at [448, 157] on img "Next" at bounding box center [453, 164] width 11 height 29
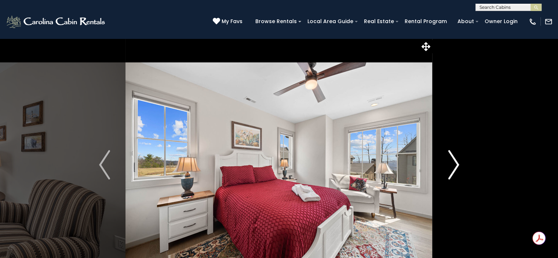
click at [448, 157] on img "Next" at bounding box center [453, 164] width 11 height 29
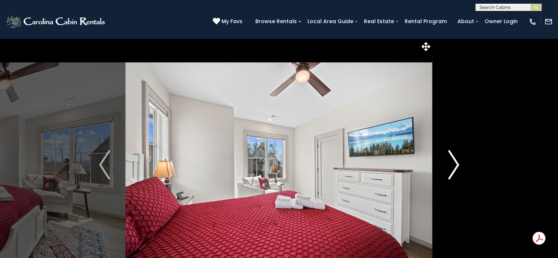
click at [448, 157] on img "Next" at bounding box center [453, 164] width 11 height 29
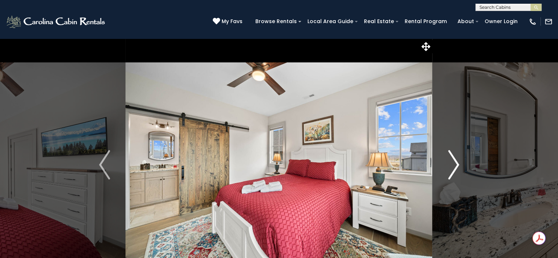
click at [448, 157] on img "Next" at bounding box center [453, 164] width 11 height 29
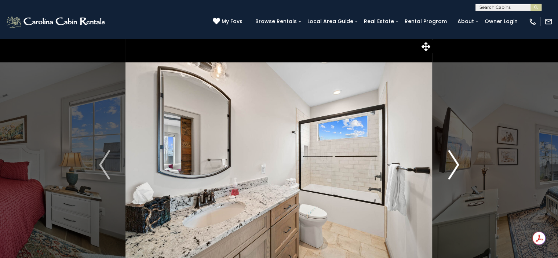
click at [448, 157] on img "Next" at bounding box center [453, 164] width 11 height 29
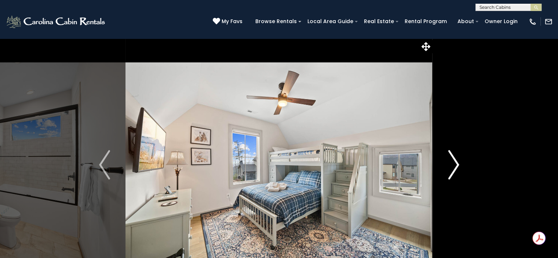
click at [448, 157] on img "Next" at bounding box center [453, 164] width 11 height 29
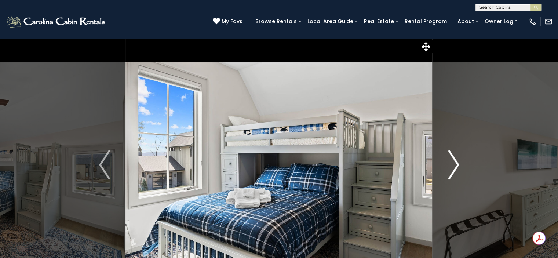
click at [448, 157] on img "Next" at bounding box center [453, 164] width 11 height 29
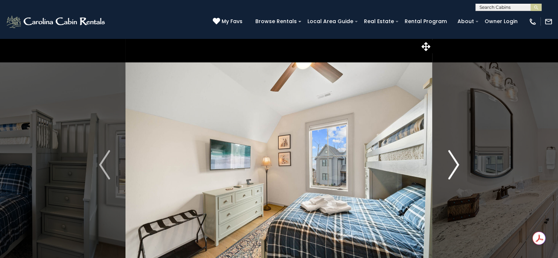
click at [448, 157] on img "Next" at bounding box center [453, 164] width 11 height 29
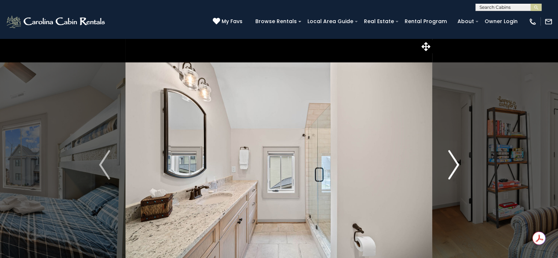
click at [448, 157] on img "Next" at bounding box center [453, 164] width 11 height 29
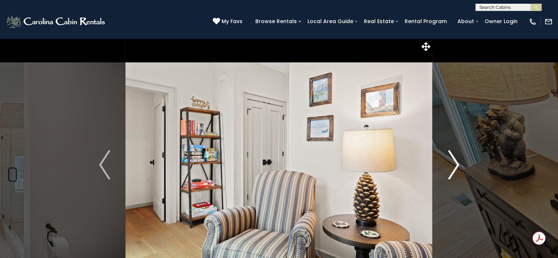
click at [448, 157] on img "Next" at bounding box center [453, 164] width 11 height 29
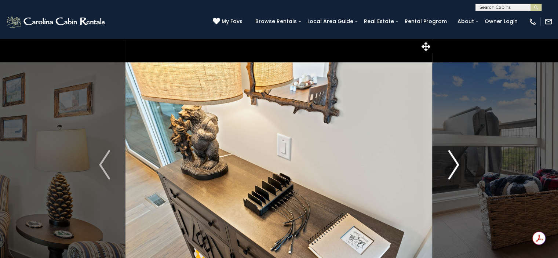
click at [448, 157] on img "Next" at bounding box center [453, 164] width 11 height 29
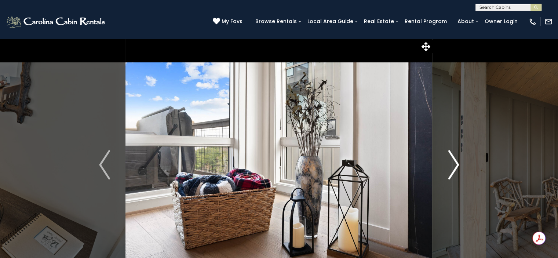
click at [448, 157] on img "Next" at bounding box center [453, 164] width 11 height 29
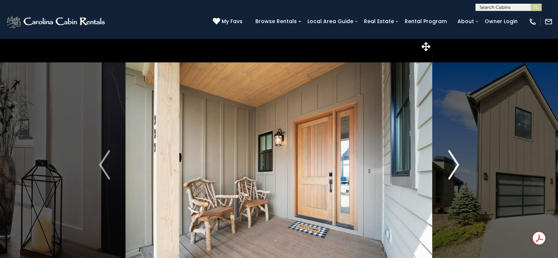
click at [448, 157] on img "Next" at bounding box center [453, 164] width 11 height 29
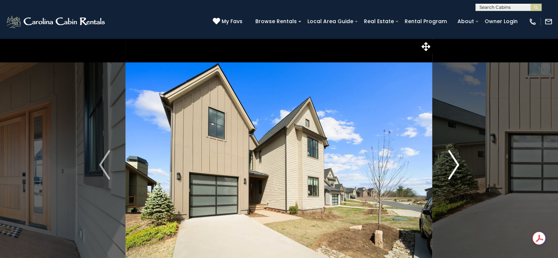
click at [448, 157] on img "Next" at bounding box center [453, 164] width 11 height 29
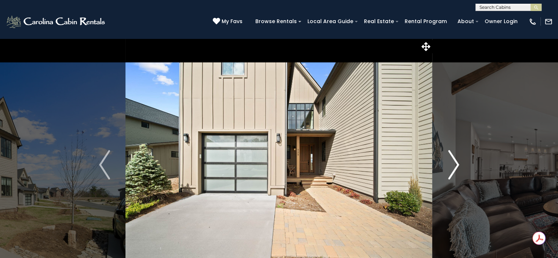
click at [448, 157] on img "Next" at bounding box center [453, 164] width 11 height 29
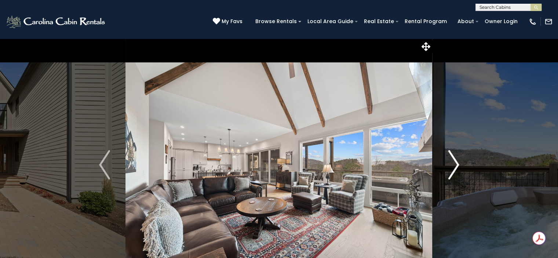
click at [448, 157] on img "Next" at bounding box center [453, 164] width 11 height 29
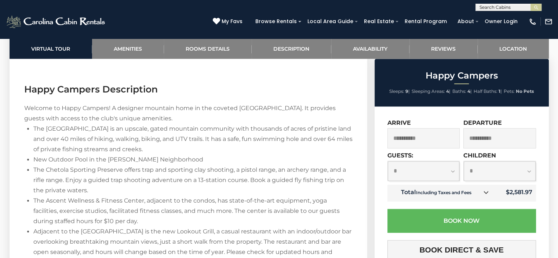
scroll to position [979, 0]
